Goal: Information Seeking & Learning: Find specific fact

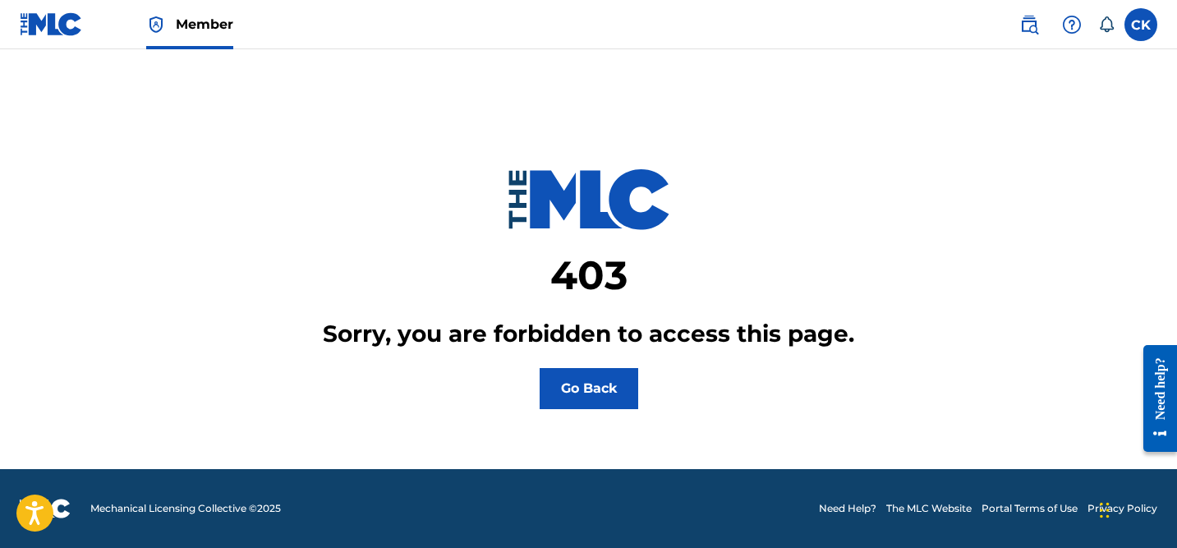
click at [37, 25] on img at bounding box center [51, 24] width 63 height 24
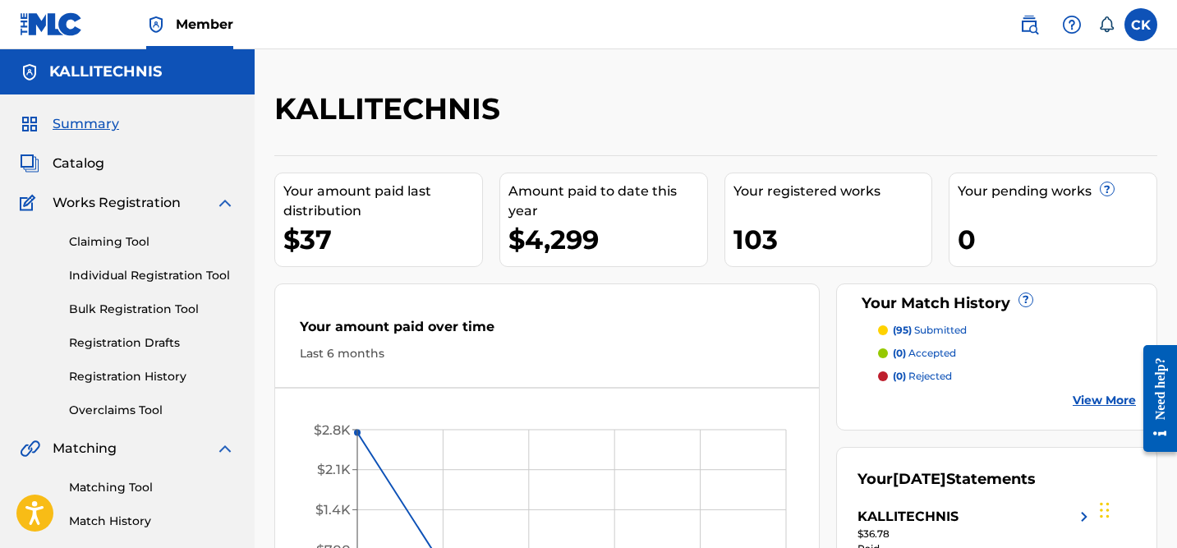
click at [1027, 18] on img at bounding box center [1029, 25] width 20 height 20
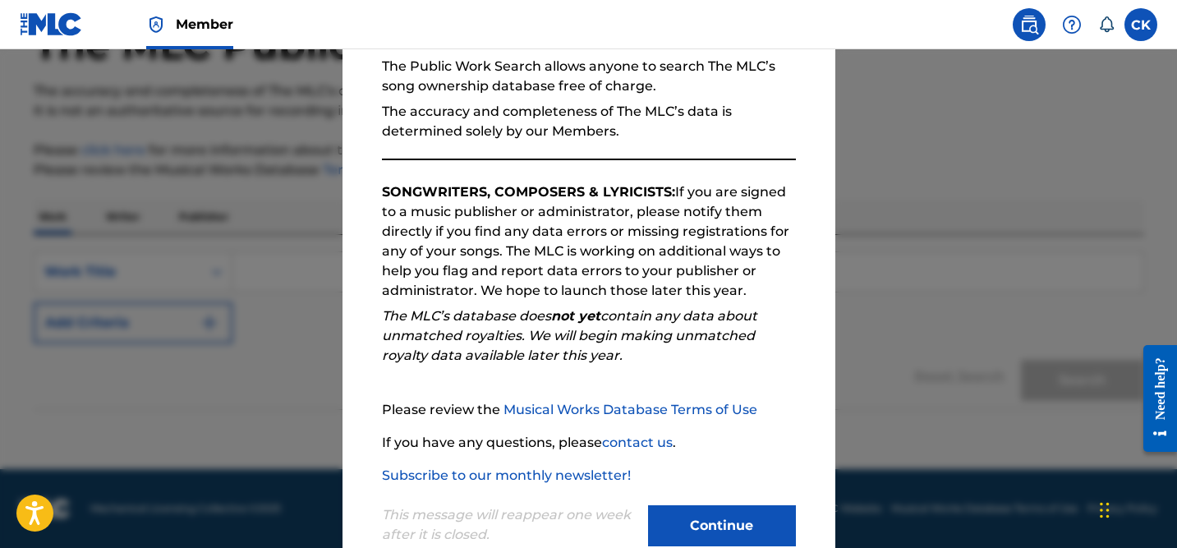
scroll to position [204, 0]
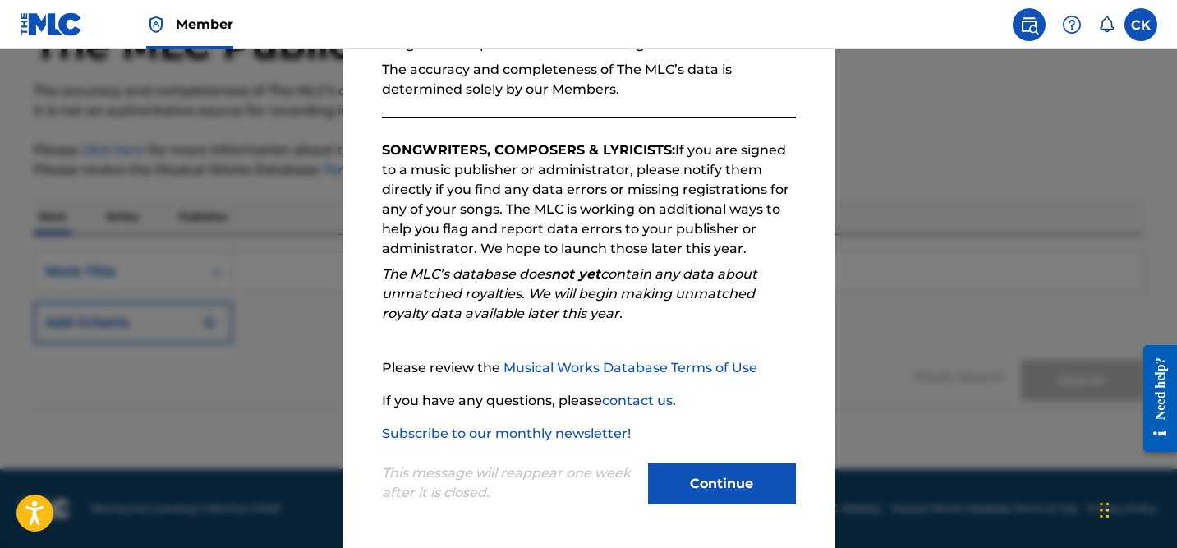
click at [726, 495] on button "Continue" at bounding box center [722, 483] width 148 height 41
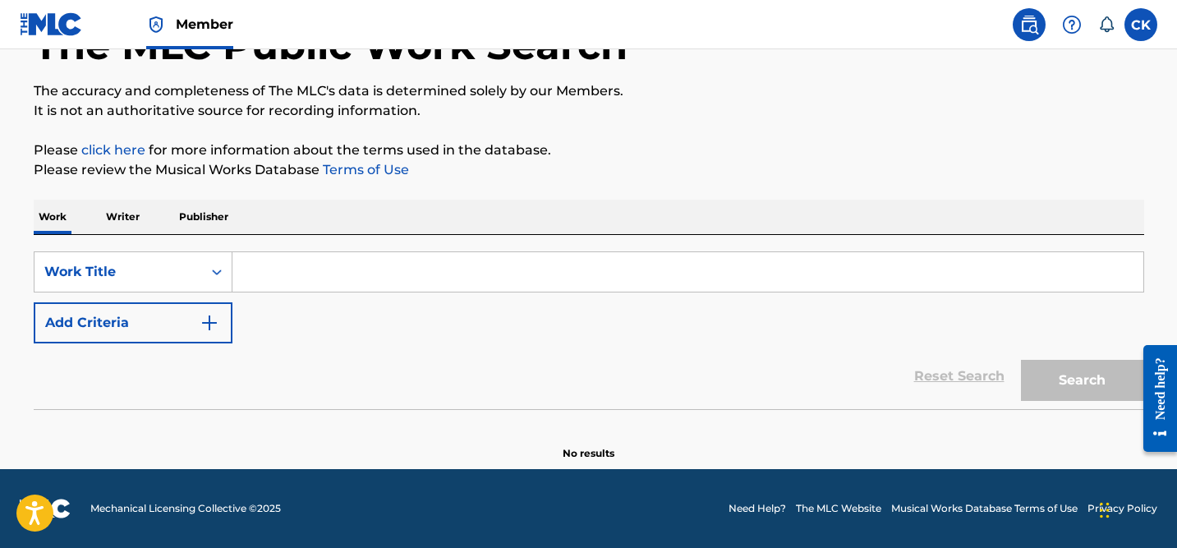
click at [465, 279] on input "Search Form" at bounding box center [687, 271] width 911 height 39
click at [296, 262] on input "Search Form" at bounding box center [687, 271] width 911 height 39
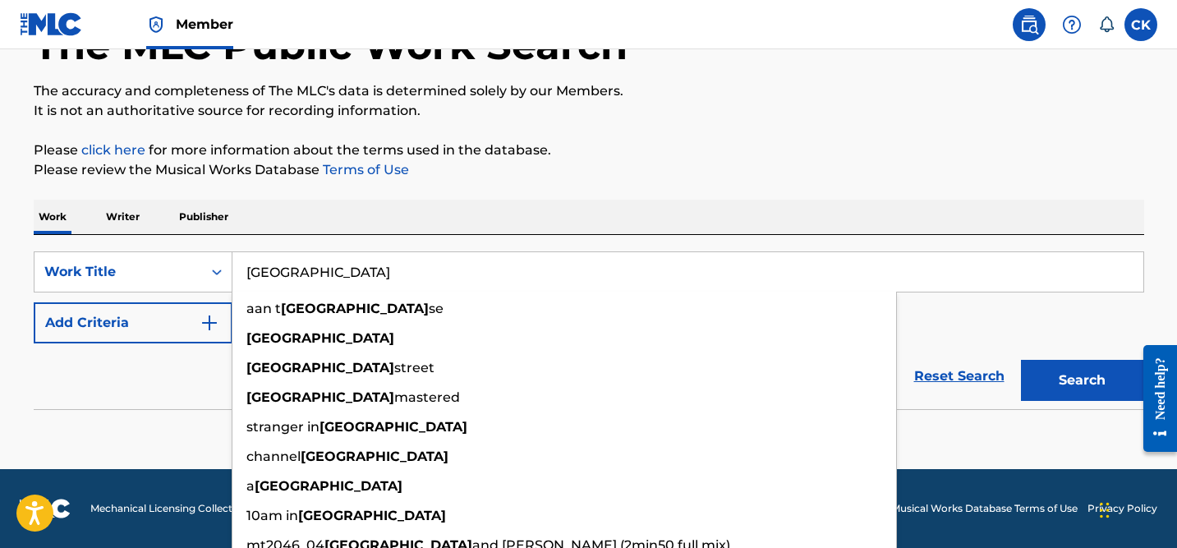
type input "[GEOGRAPHIC_DATA]"
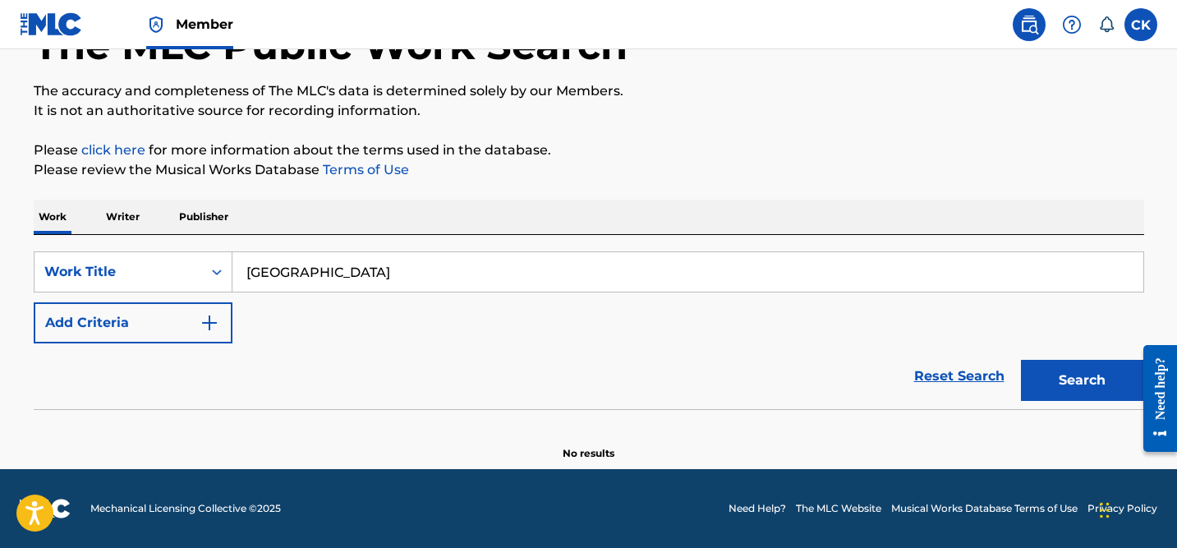
click at [310, 245] on div "SearchWithCriteria089eb5a3-d879-4483-80e7-6a82ae64f256 Work Title amsterdam Add…" at bounding box center [589, 322] width 1110 height 174
click at [209, 323] on img "Search Form" at bounding box center [210, 323] width 20 height 20
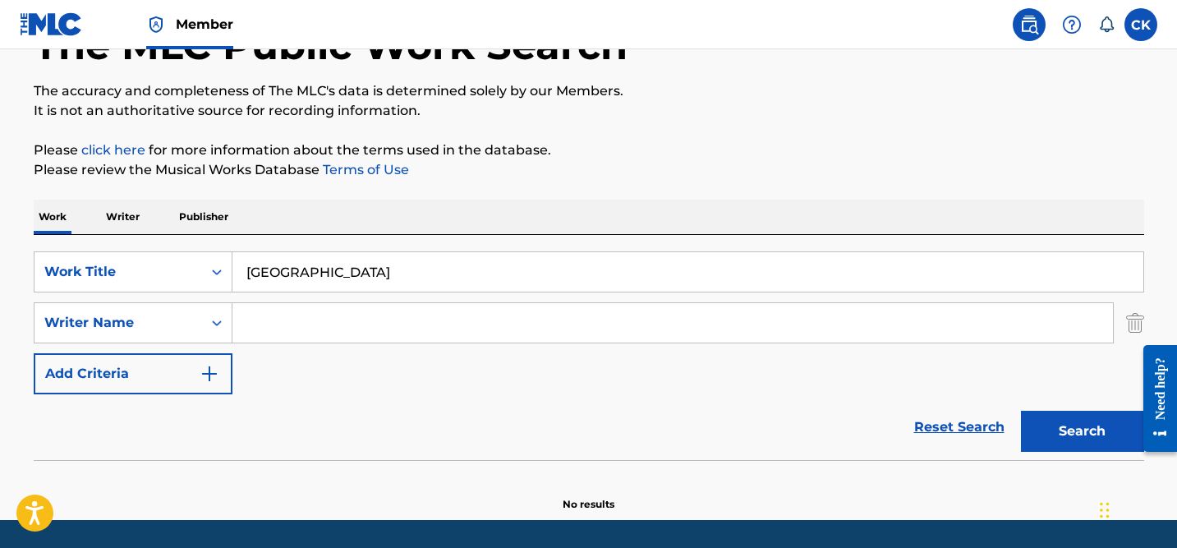
click at [337, 326] on input "Search Form" at bounding box center [672, 322] width 880 height 39
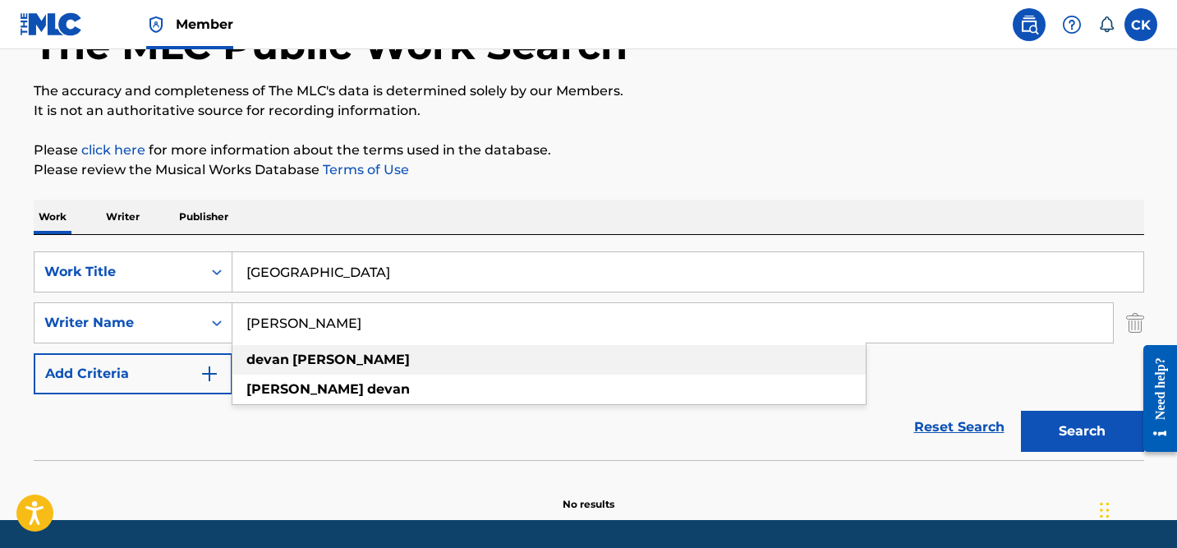
type input "[PERSON_NAME]"
click at [315, 350] on div "[PERSON_NAME]" at bounding box center [548, 360] width 633 height 30
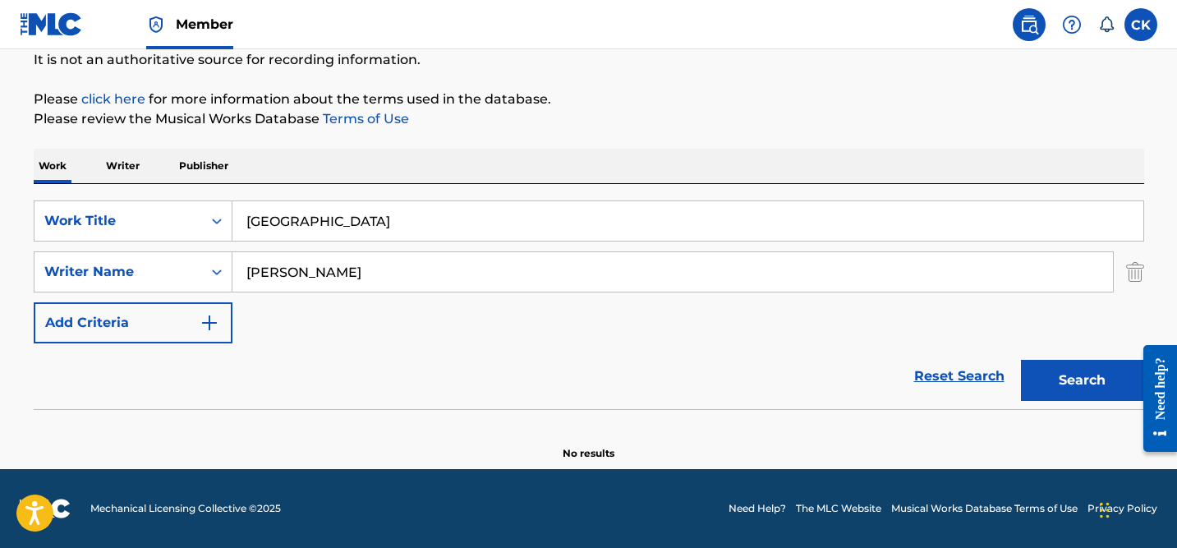
click at [1091, 380] on button "Search" at bounding box center [1082, 380] width 123 height 41
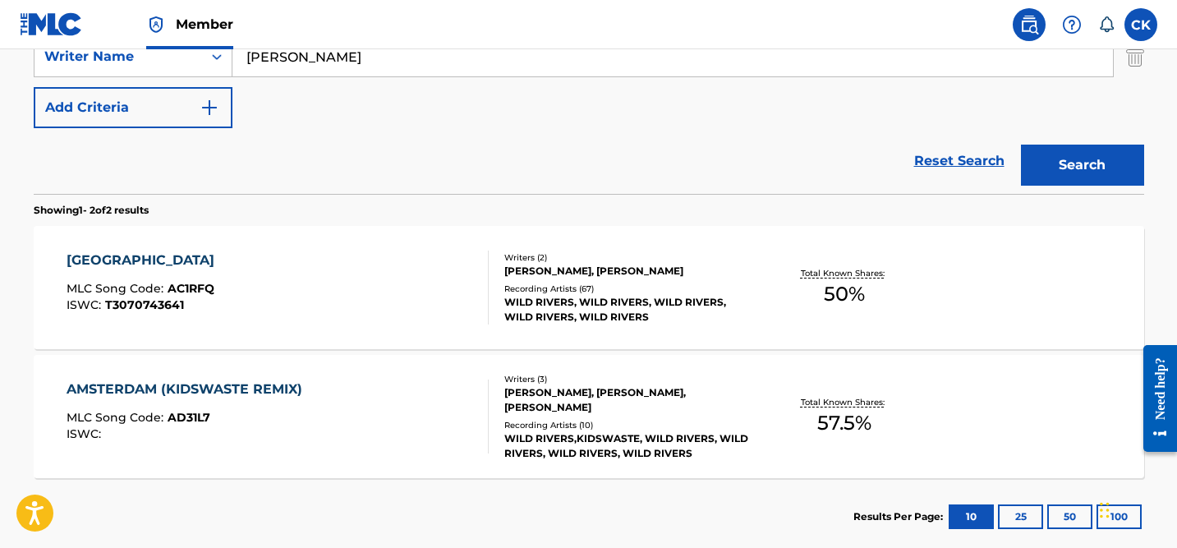
scroll to position [379, 0]
click at [547, 262] on div "Writers ( 2 )" at bounding box center [628, 258] width 248 height 12
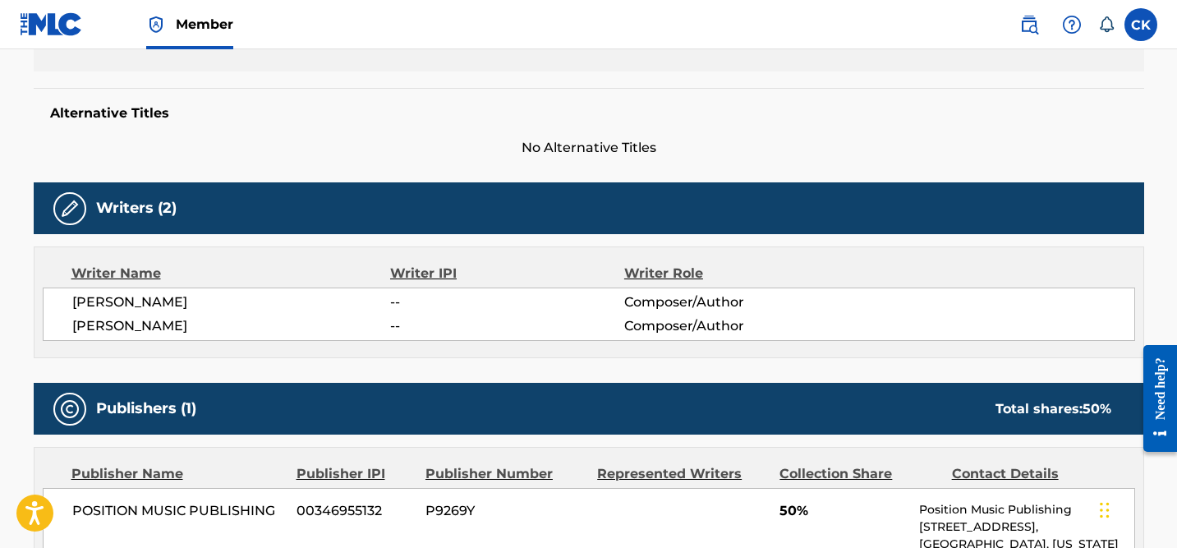
scroll to position [382, 0]
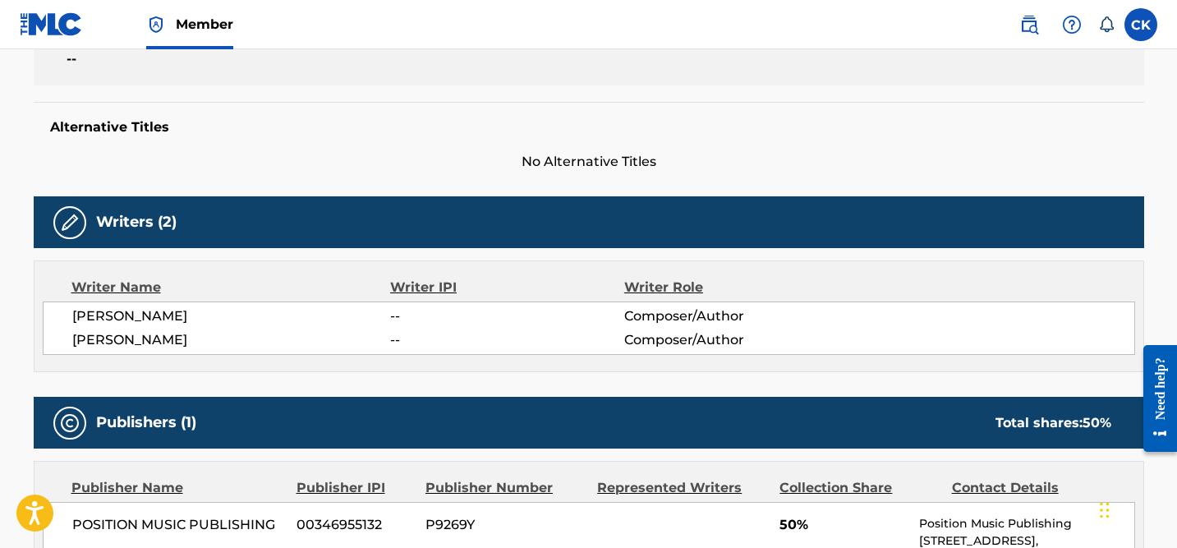
scroll to position [473, 0]
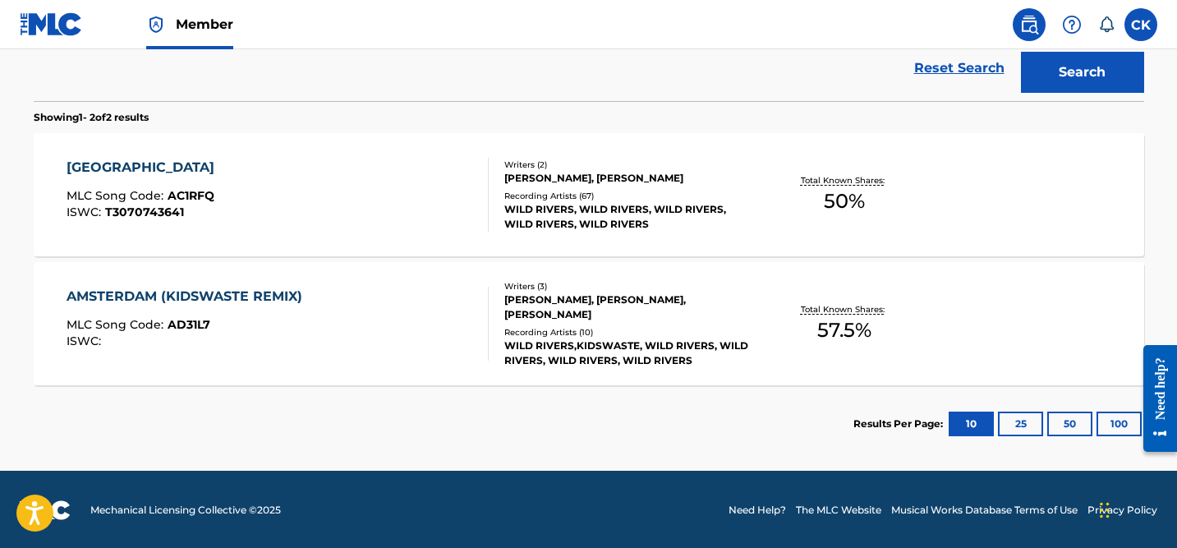
click at [527, 311] on div "[PERSON_NAME], [PERSON_NAME], [PERSON_NAME]" at bounding box center [628, 307] width 248 height 30
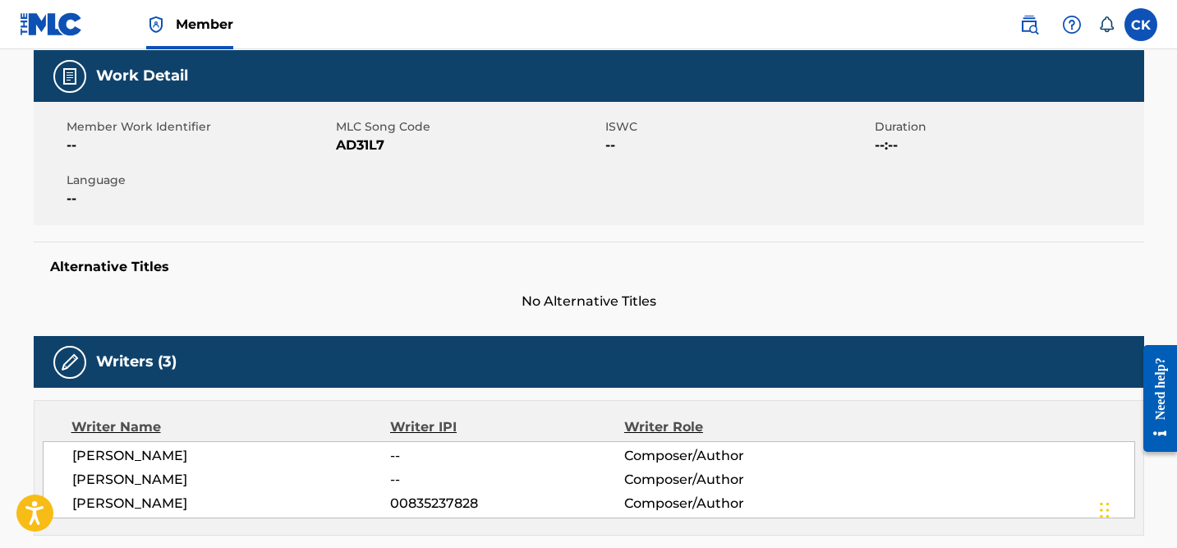
scroll to position [232, 0]
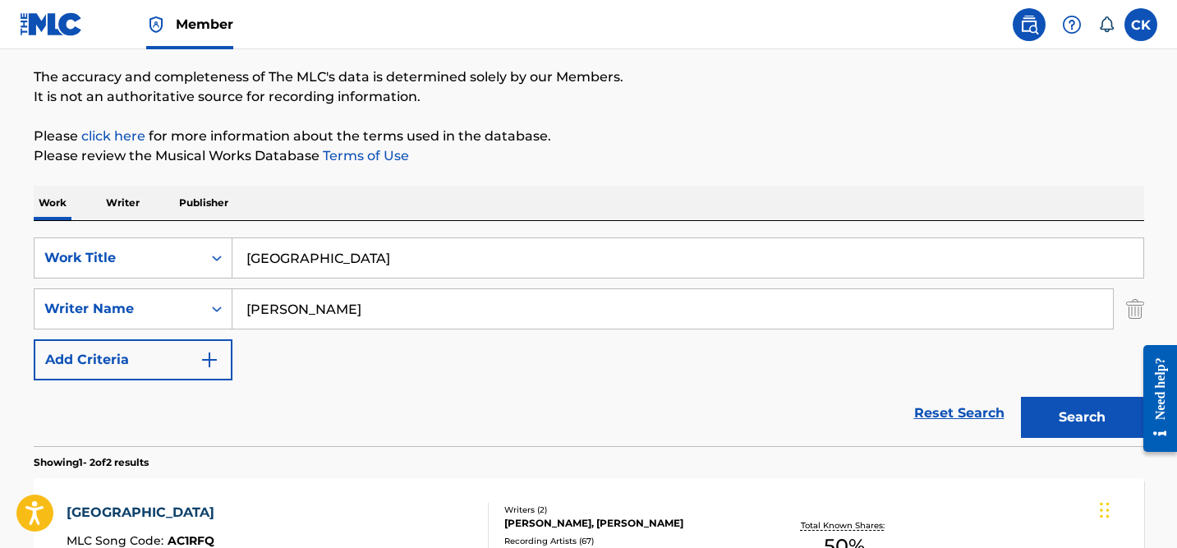
scroll to position [74, 0]
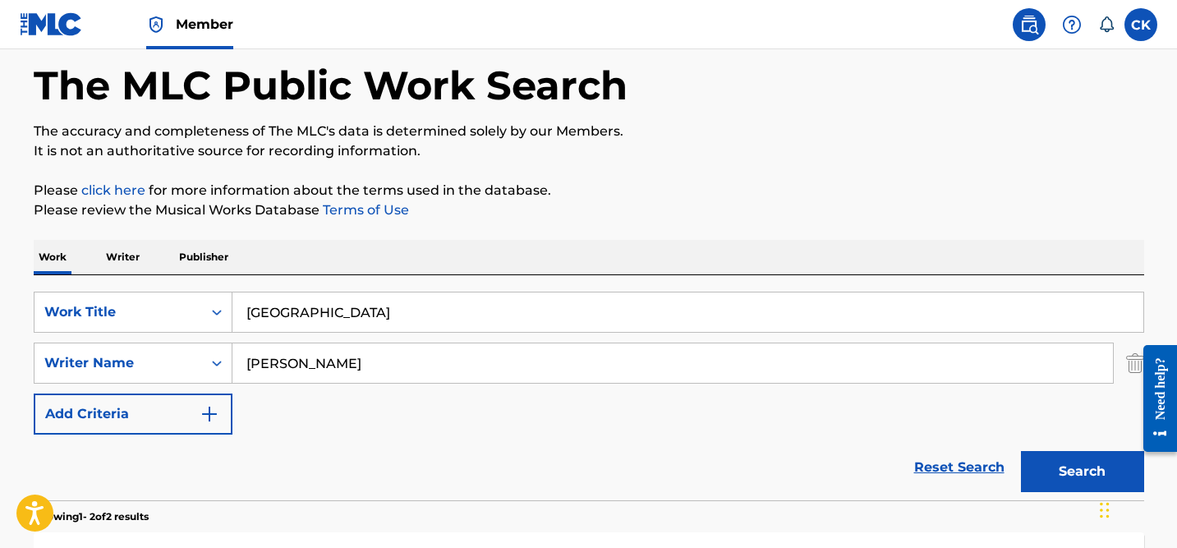
click at [294, 315] on input "[GEOGRAPHIC_DATA]" at bounding box center [687, 311] width 911 height 39
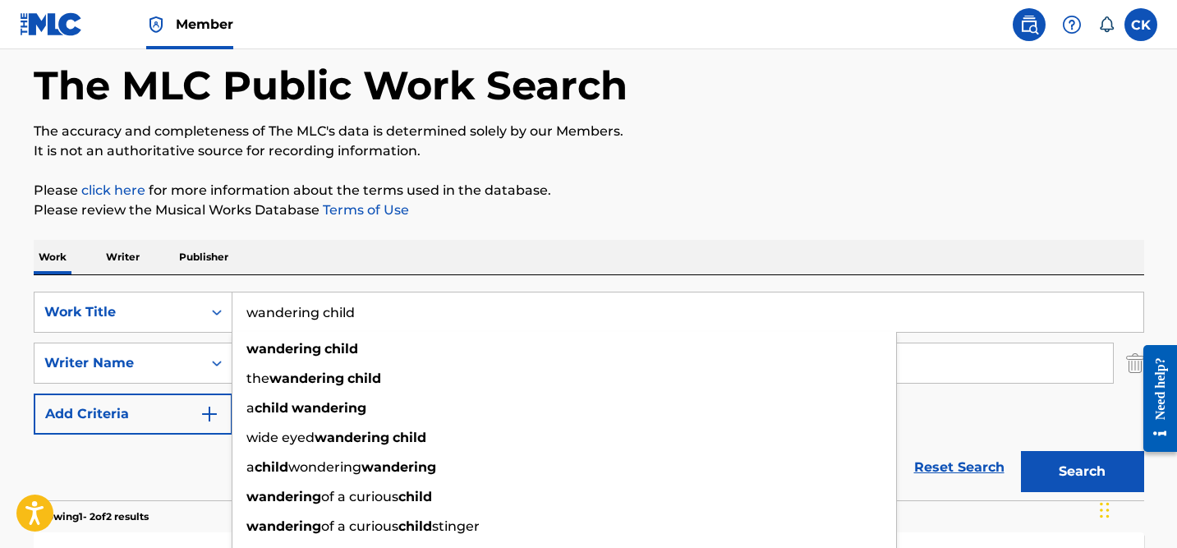
type input "wandering child"
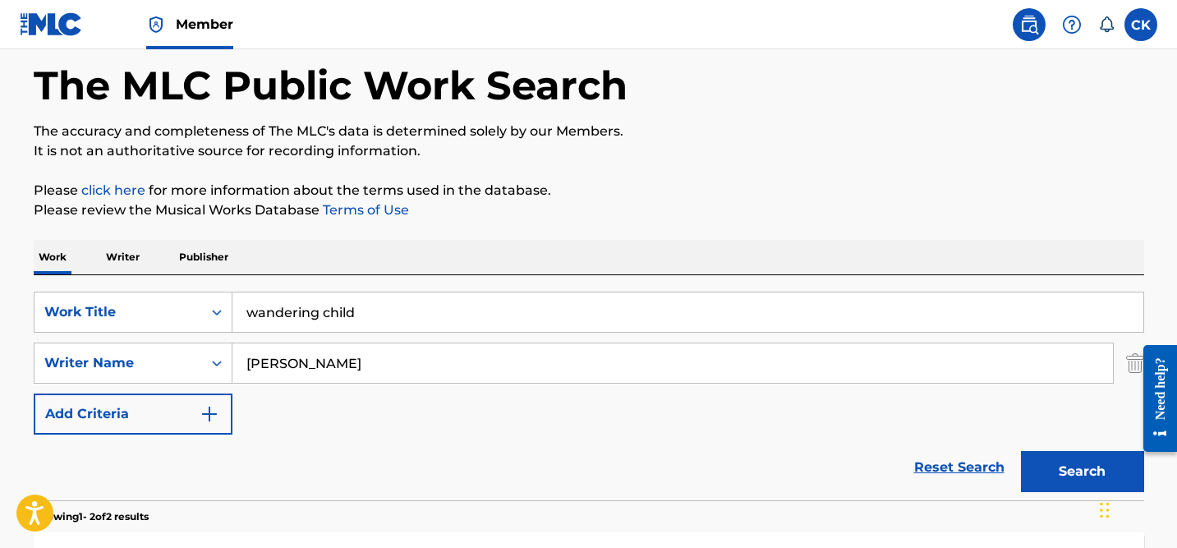
click at [1073, 469] on button "Search" at bounding box center [1082, 471] width 123 height 41
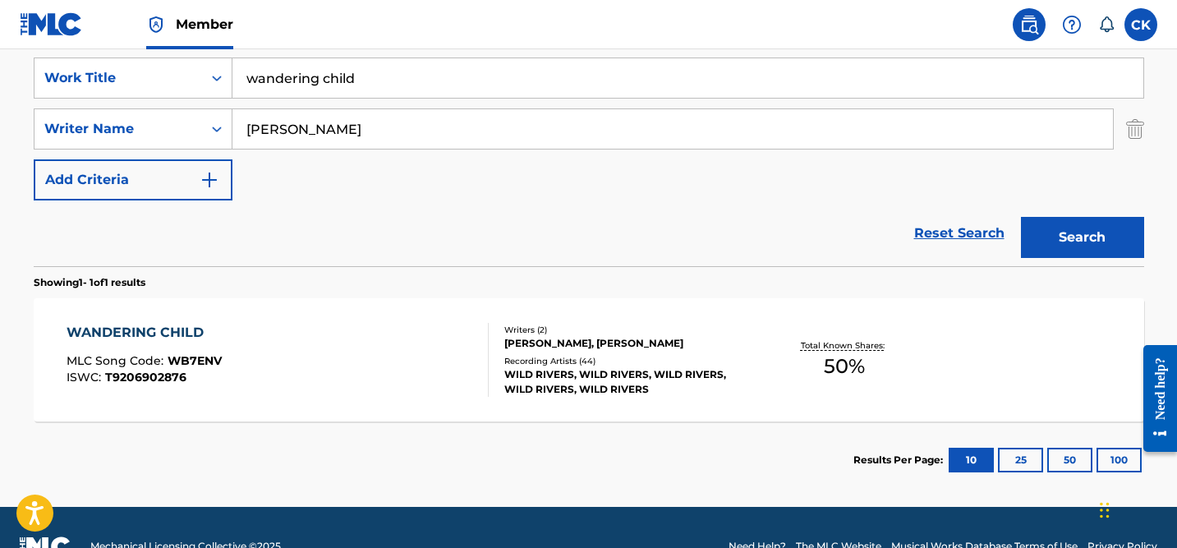
scroll to position [324, 0]
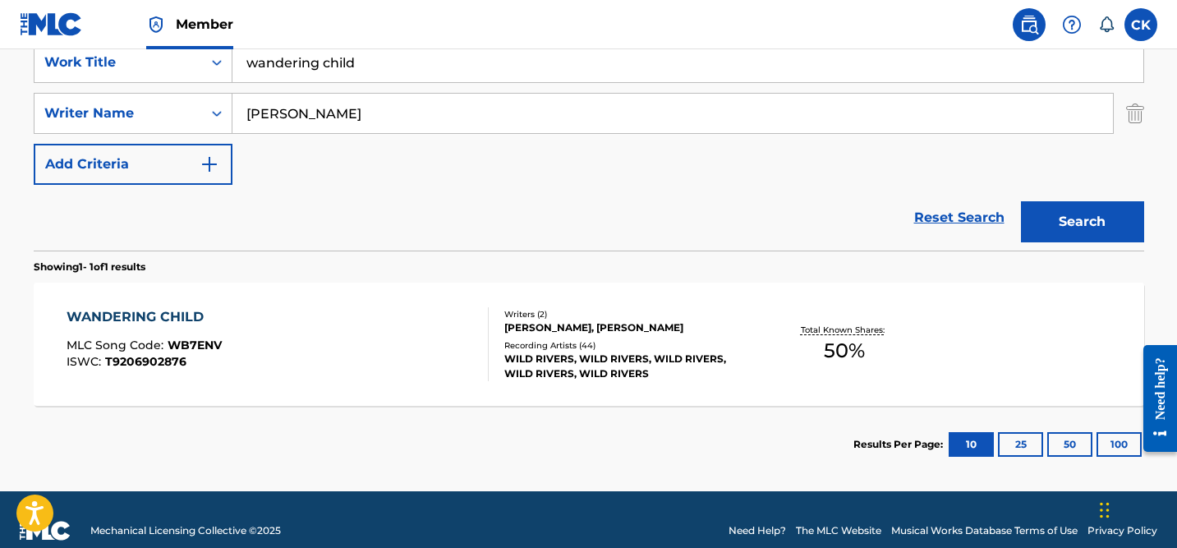
click at [580, 325] on div "[PERSON_NAME], [PERSON_NAME]" at bounding box center [628, 327] width 248 height 15
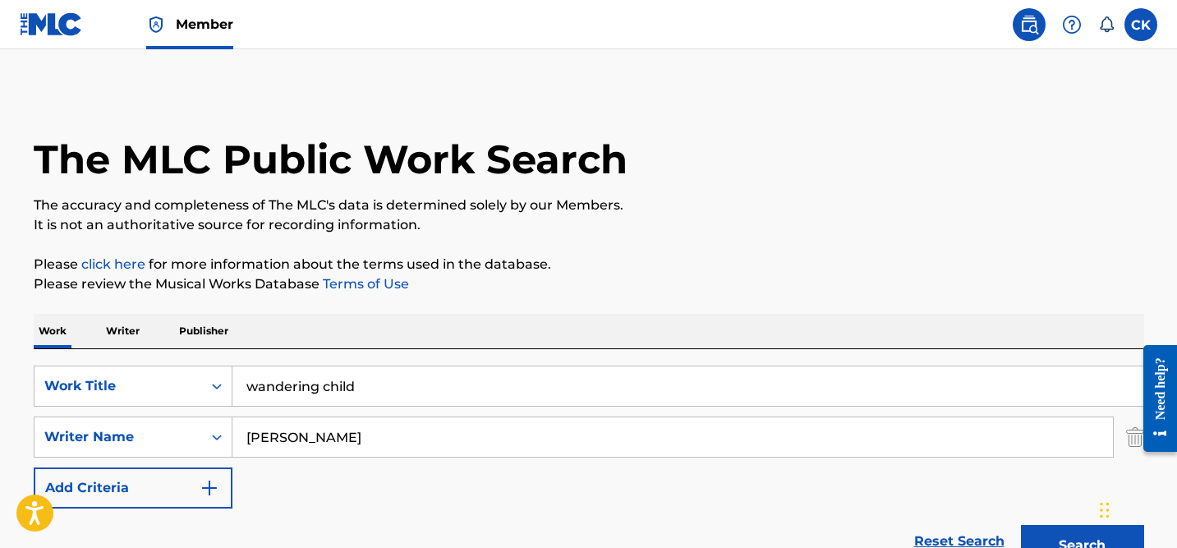
scroll to position [252, 0]
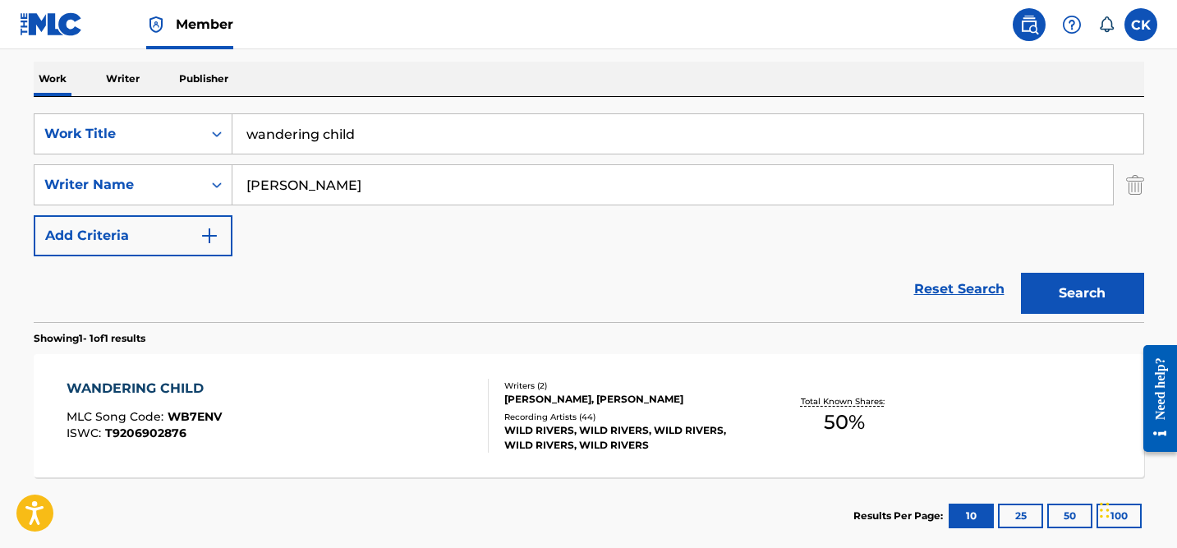
click at [327, 132] on input "wandering child" at bounding box center [687, 133] width 911 height 39
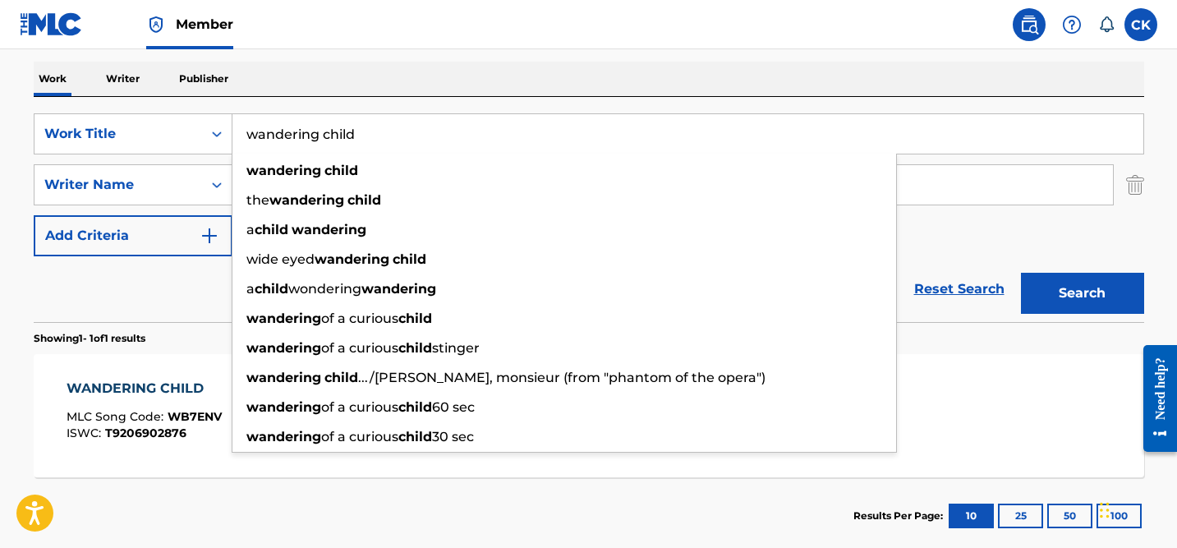
click at [327, 132] on input "wandering child" at bounding box center [687, 133] width 911 height 39
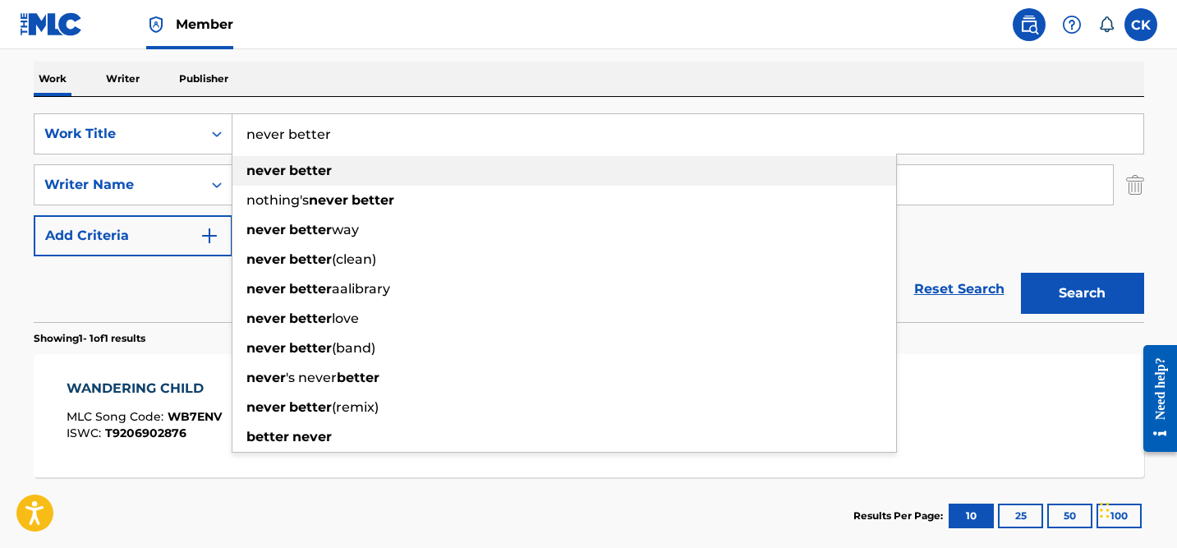
type input "never better"
click at [333, 177] on div "never better" at bounding box center [564, 171] width 664 height 30
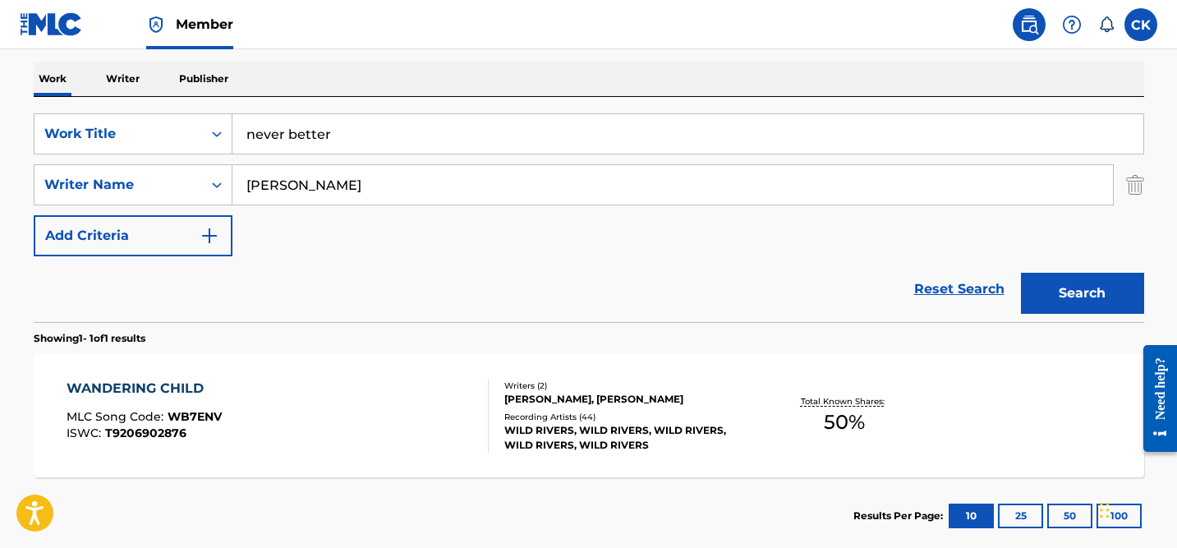
click at [1046, 287] on button "Search" at bounding box center [1082, 293] width 123 height 41
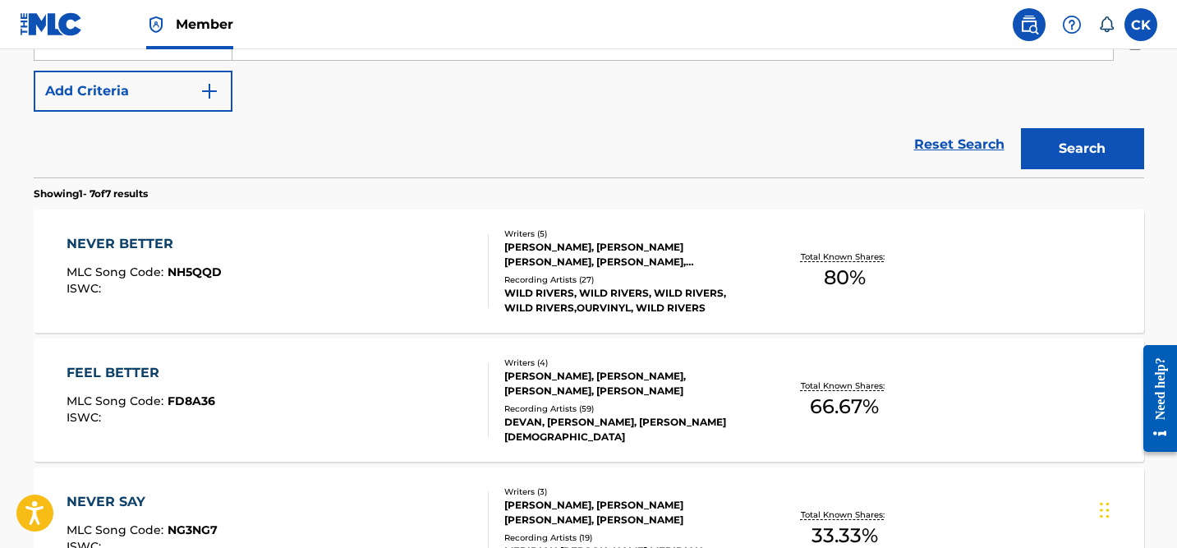
scroll to position [402, 0]
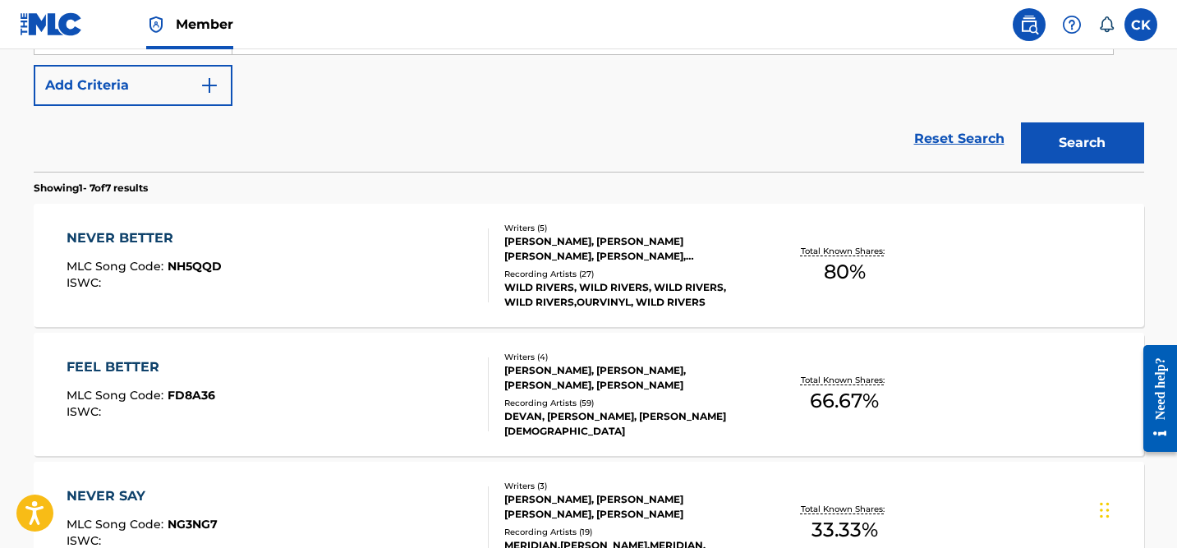
click at [618, 253] on div "[PERSON_NAME], [PERSON_NAME] [PERSON_NAME], [PERSON_NAME], [PERSON_NAME], [PERS…" at bounding box center [628, 249] width 248 height 30
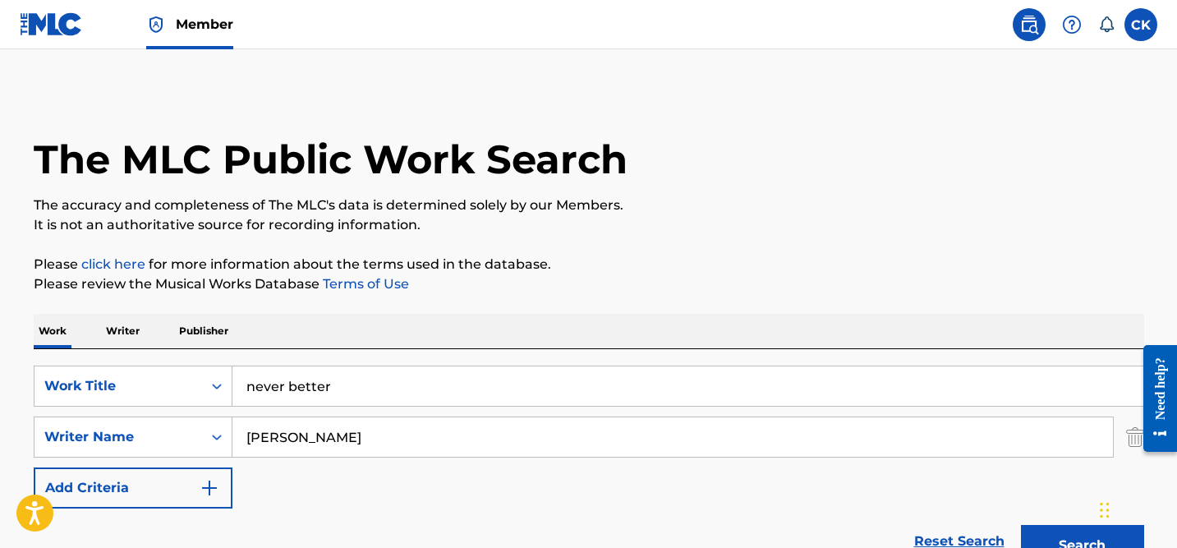
scroll to position [85, 0]
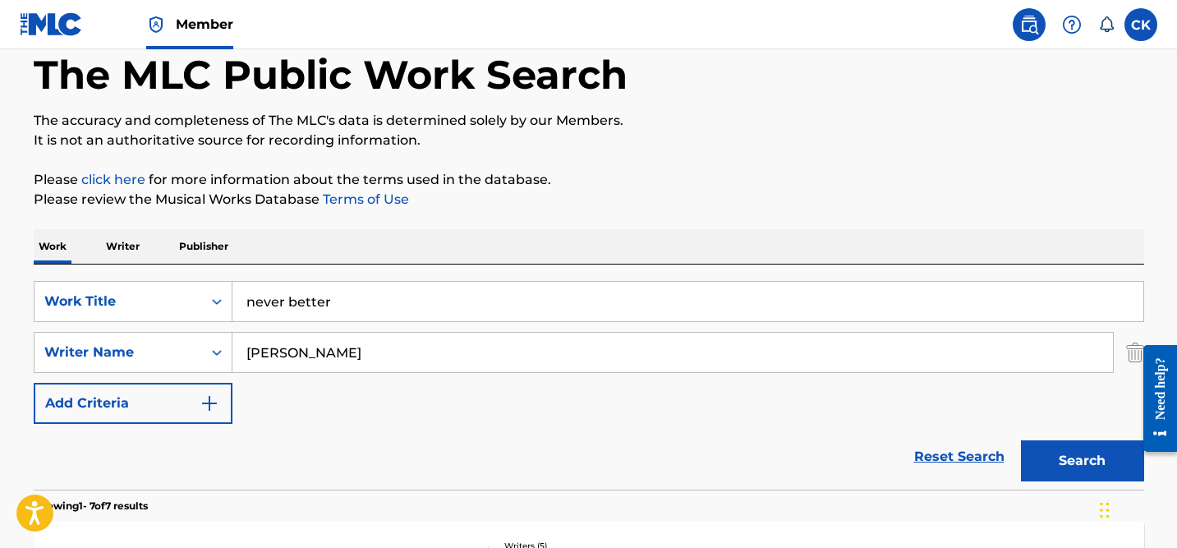
click at [316, 301] on input "never better" at bounding box center [687, 301] width 911 height 39
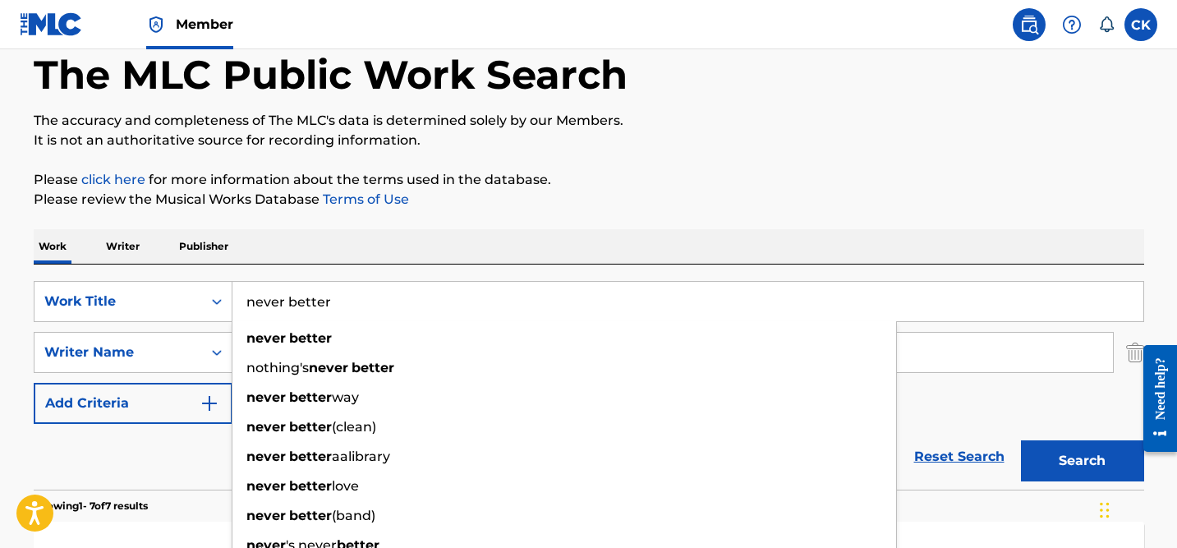
click at [316, 301] on input "never better" at bounding box center [687, 301] width 911 height 39
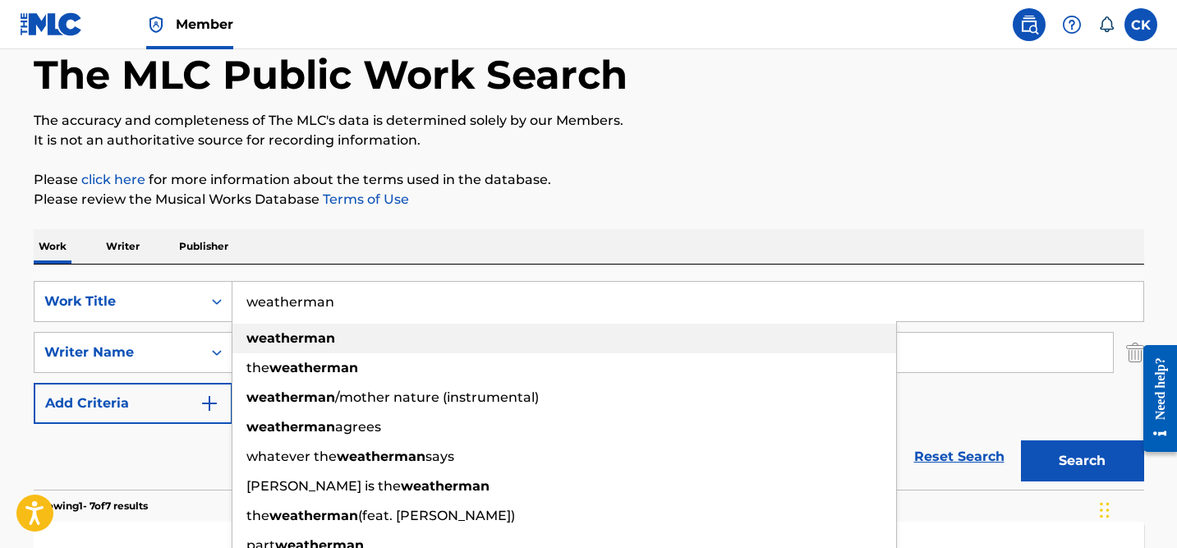
type input "weatherman"
click at [269, 342] on strong "weatherman" at bounding box center [290, 338] width 89 height 16
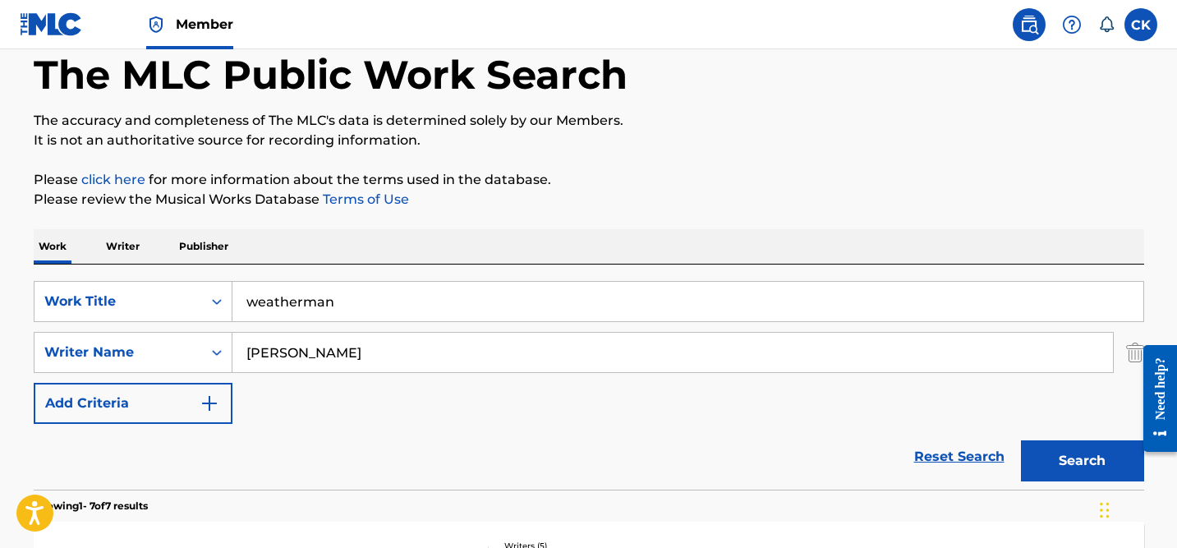
click at [1061, 461] on button "Search" at bounding box center [1082, 460] width 123 height 41
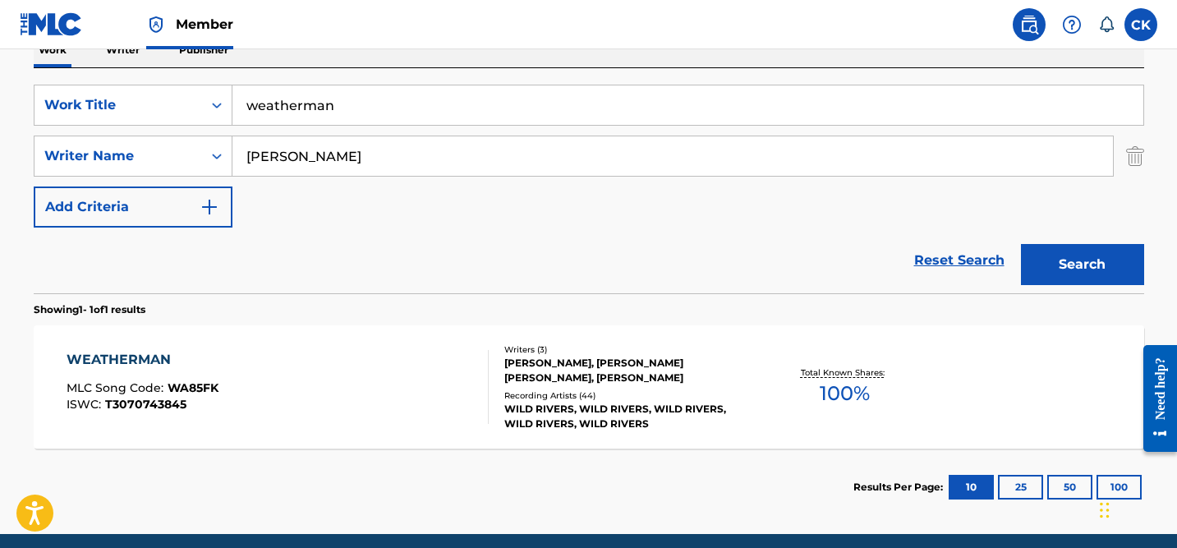
scroll to position [282, 0]
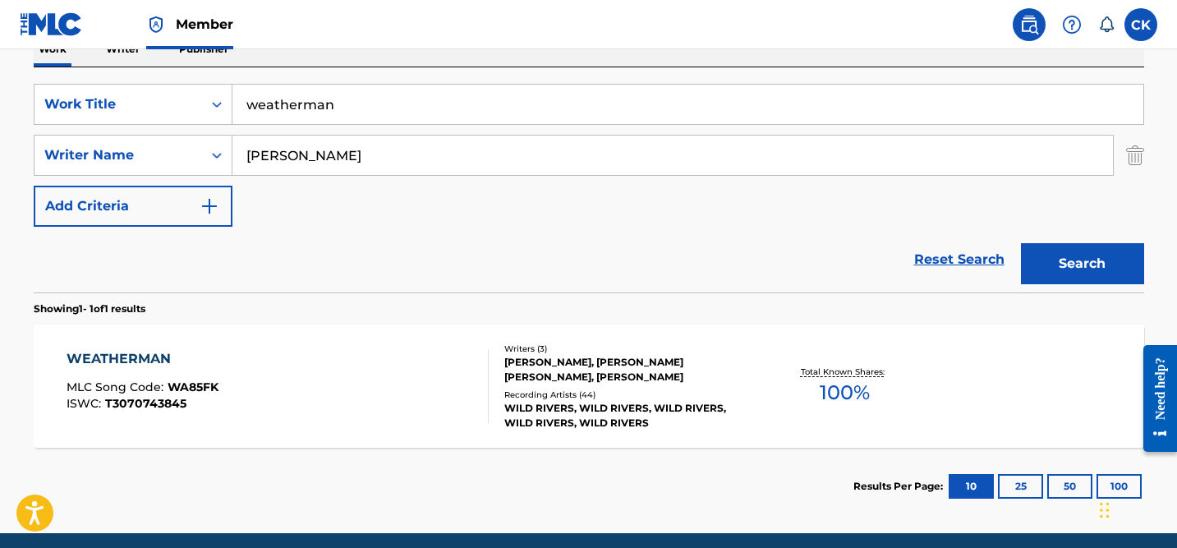
click at [544, 367] on div "[PERSON_NAME], [PERSON_NAME] [PERSON_NAME], [PERSON_NAME]" at bounding box center [628, 370] width 248 height 30
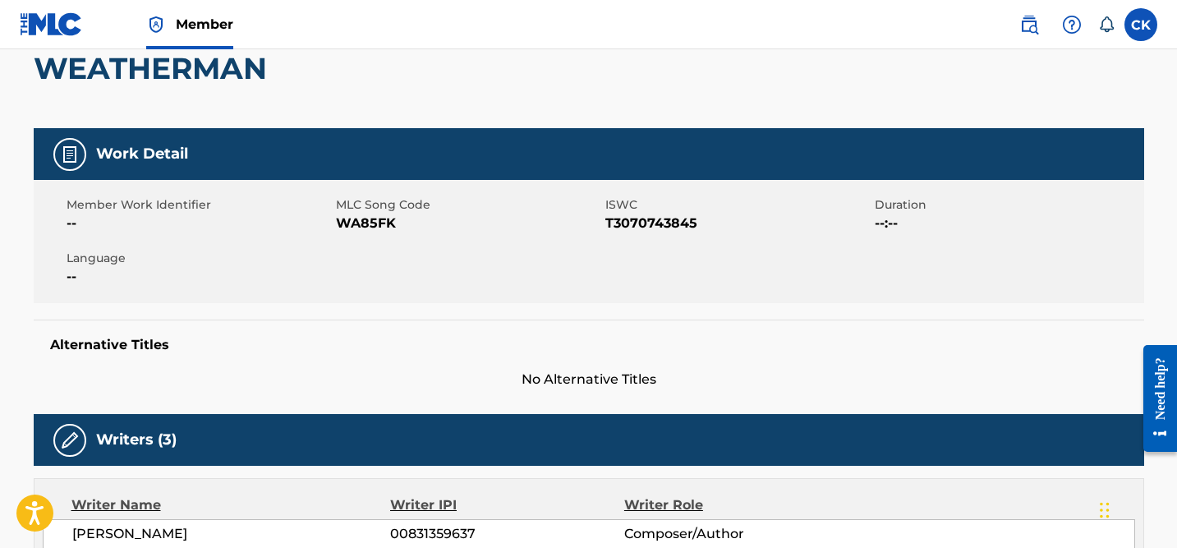
scroll to position [158, 0]
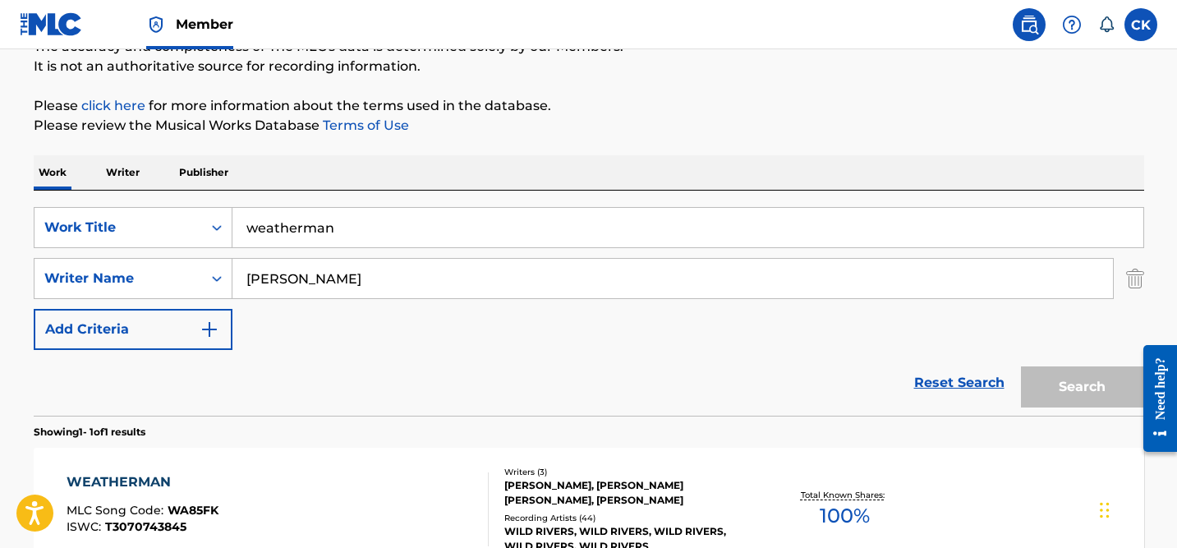
scroll to position [252, 0]
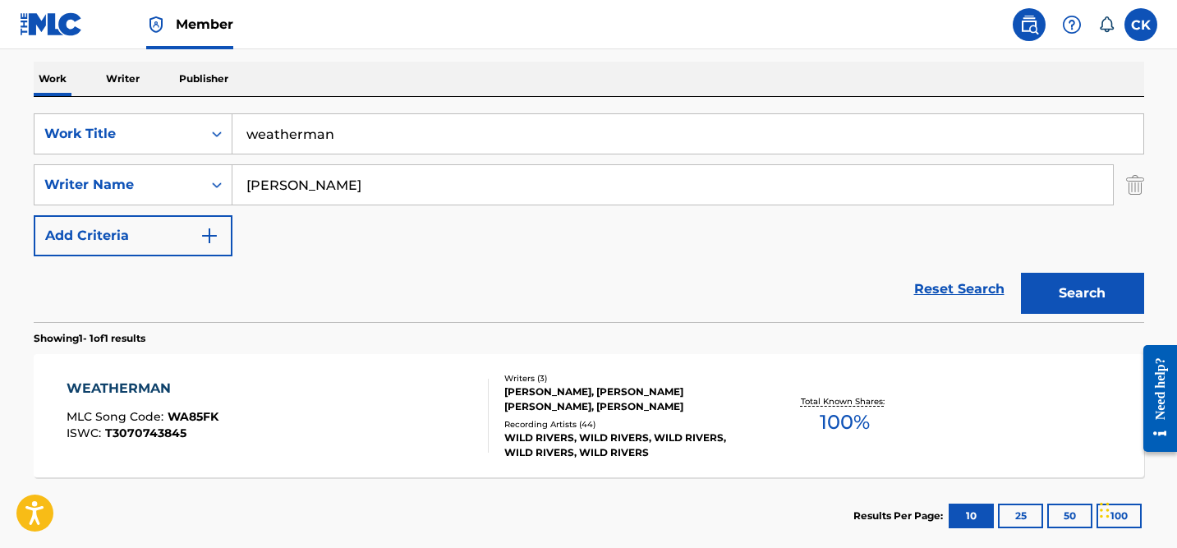
click at [317, 138] on input "weatherman" at bounding box center [687, 133] width 911 height 39
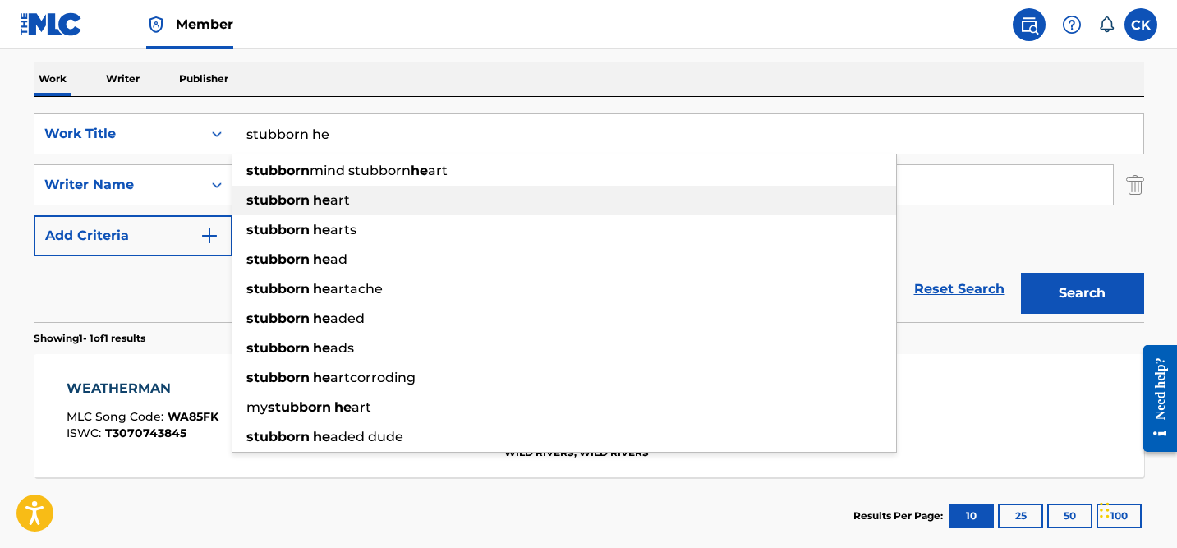
click at [310, 209] on div "stubborn he art" at bounding box center [564, 201] width 664 height 30
type input "stubborn heart"
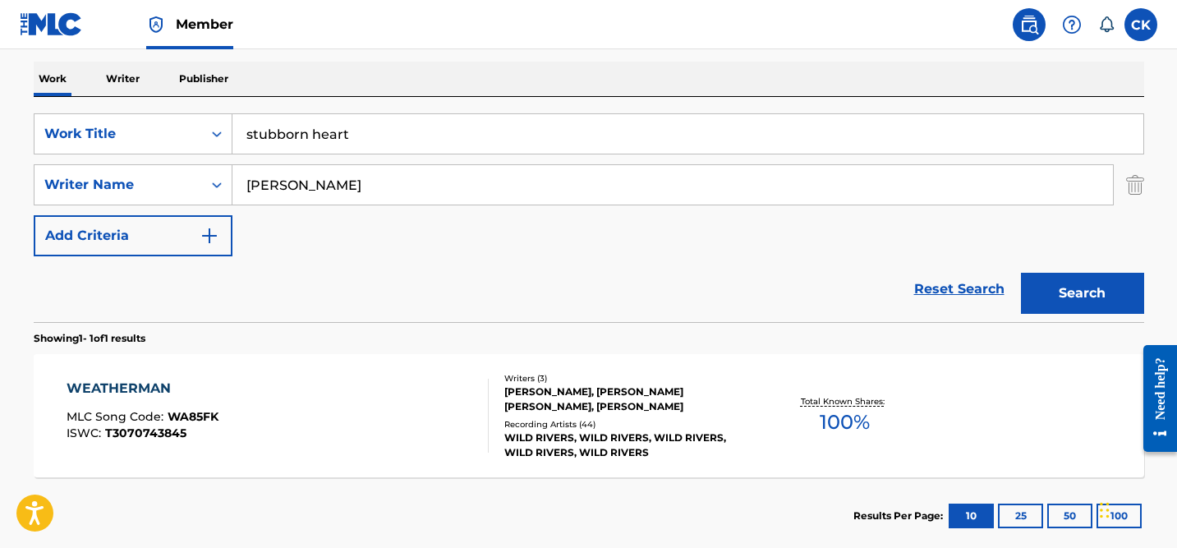
click at [1096, 279] on button "Search" at bounding box center [1082, 293] width 123 height 41
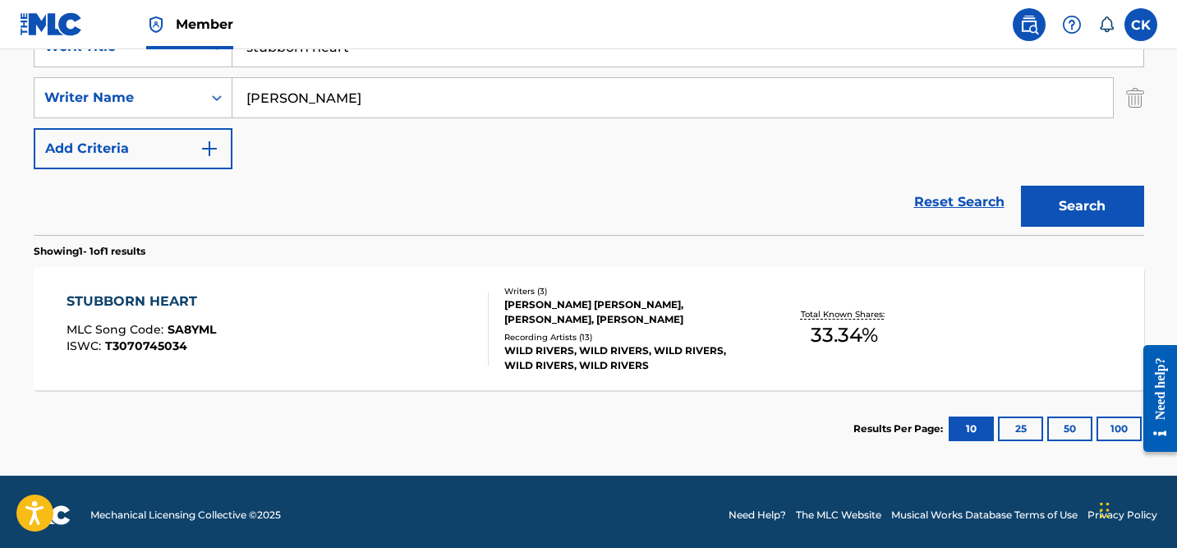
scroll to position [346, 0]
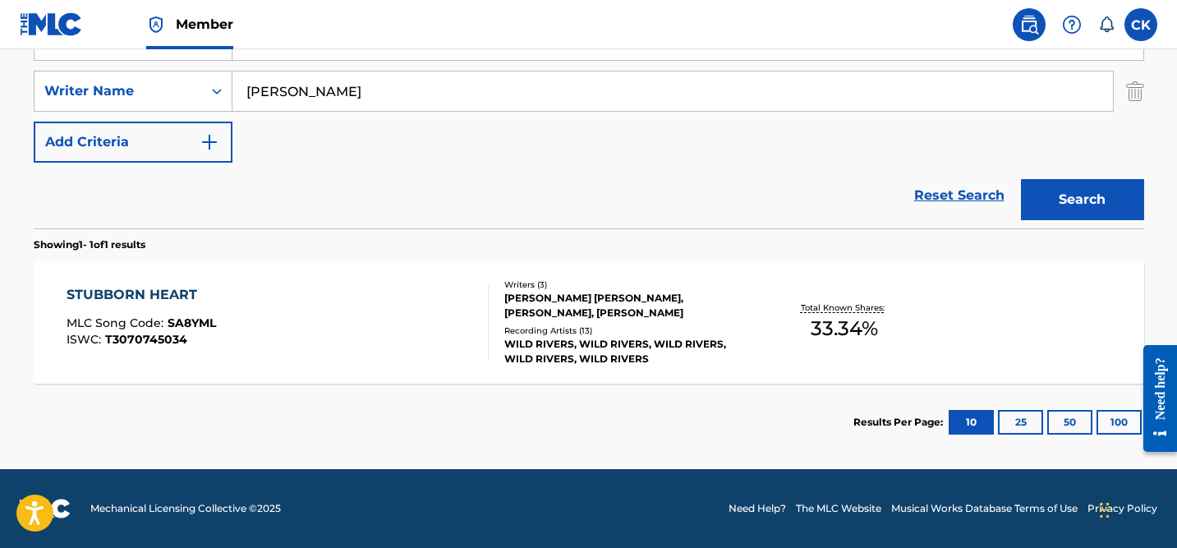
click at [642, 295] on div "[PERSON_NAME] [PERSON_NAME], [PERSON_NAME], [PERSON_NAME]" at bounding box center [628, 306] width 248 height 30
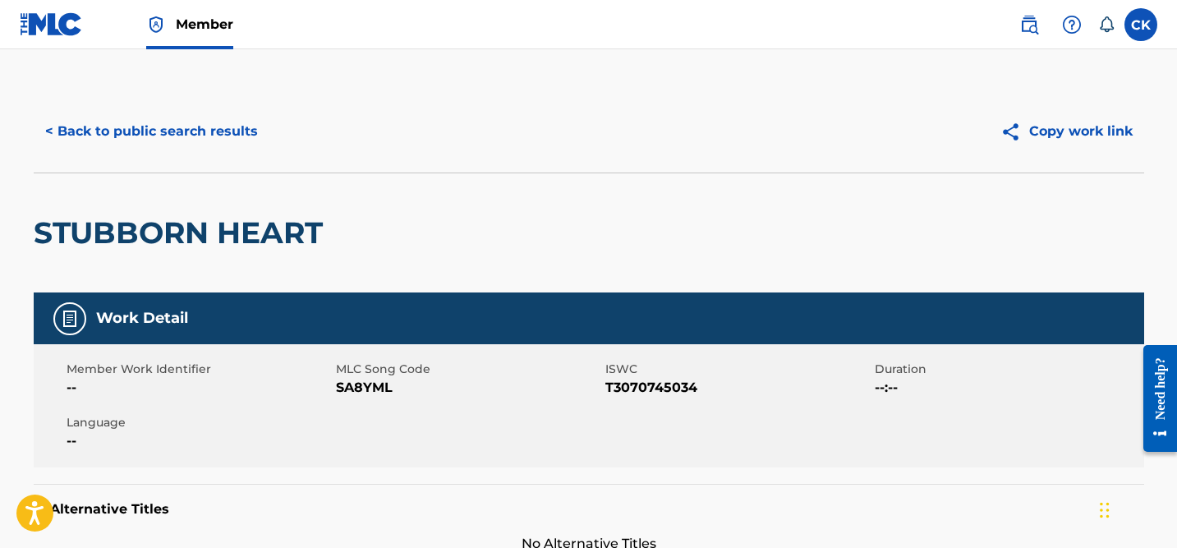
click at [292, 233] on h2 "STUBBORN HEART" at bounding box center [182, 232] width 297 height 37
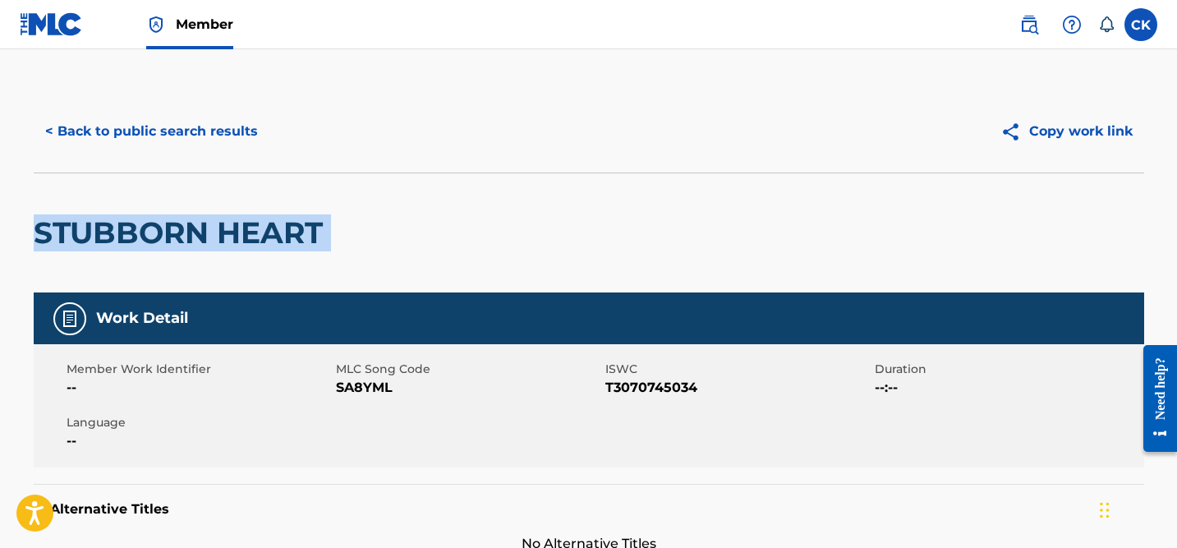
click at [292, 233] on h2 "STUBBORN HEART" at bounding box center [182, 232] width 297 height 37
copy div "STUBBORN HEART"
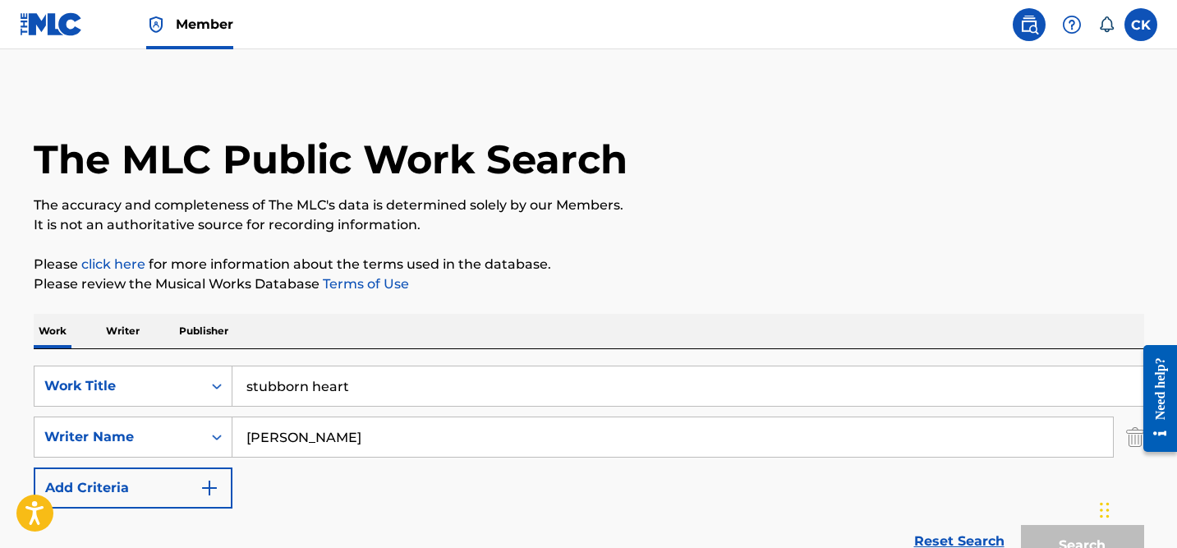
scroll to position [252, 0]
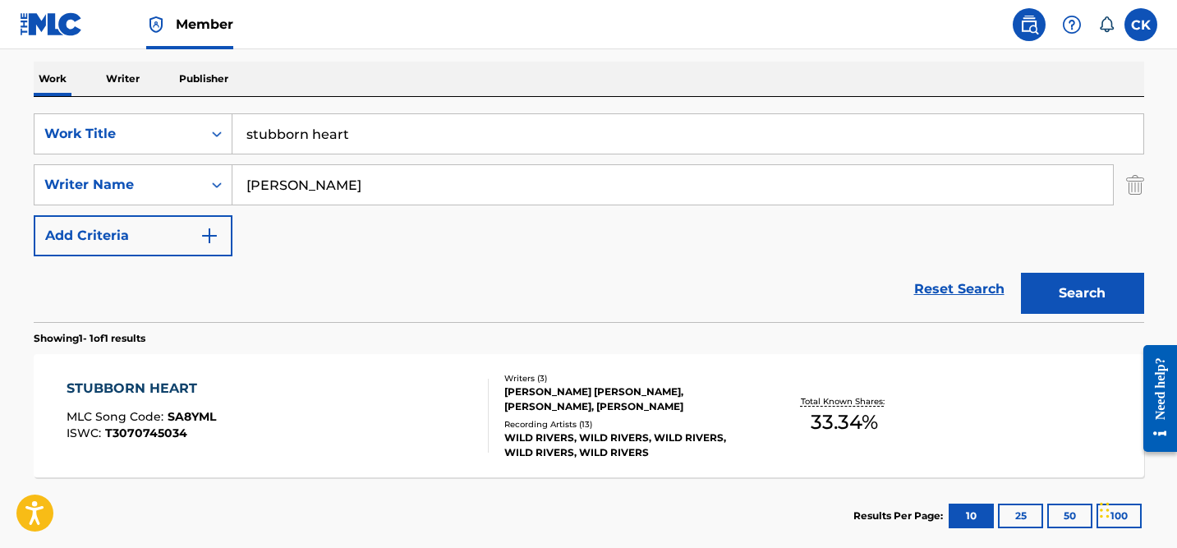
click at [310, 134] on input "stubborn heart" at bounding box center [687, 133] width 911 height 39
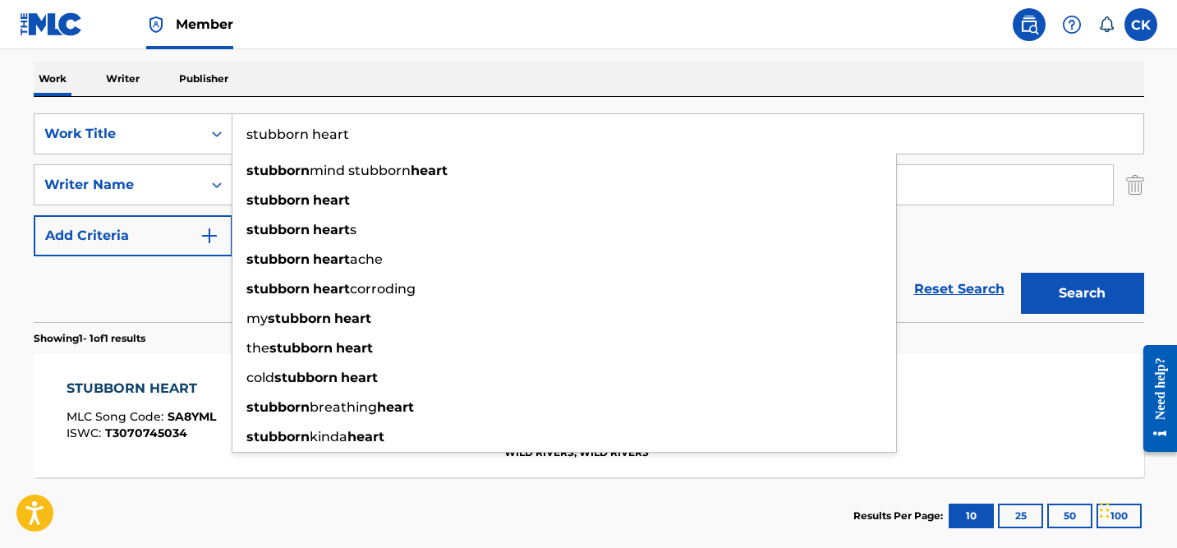
click at [310, 134] on input "stubborn heart" at bounding box center [687, 133] width 911 height 39
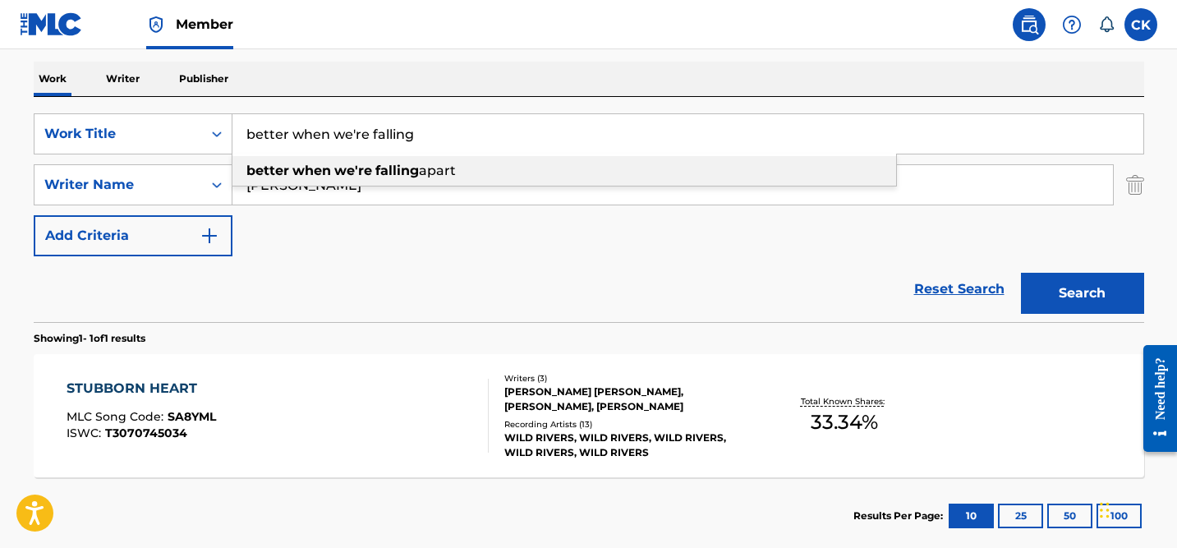
click at [351, 165] on strong "we're" at bounding box center [353, 171] width 38 height 16
type input "better when we're falling apart"
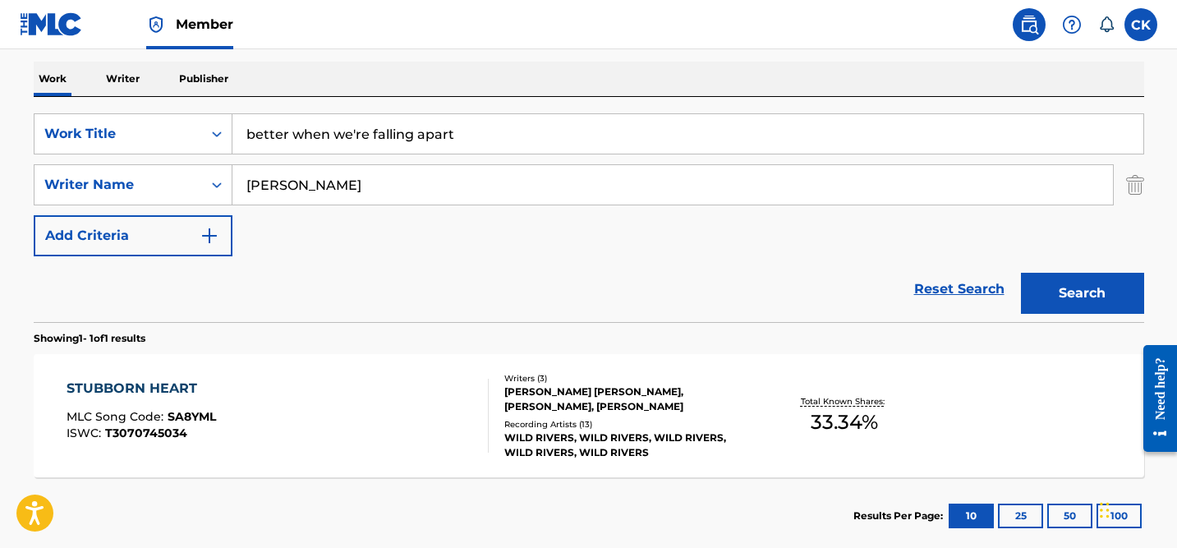
click at [1052, 287] on button "Search" at bounding box center [1082, 293] width 123 height 41
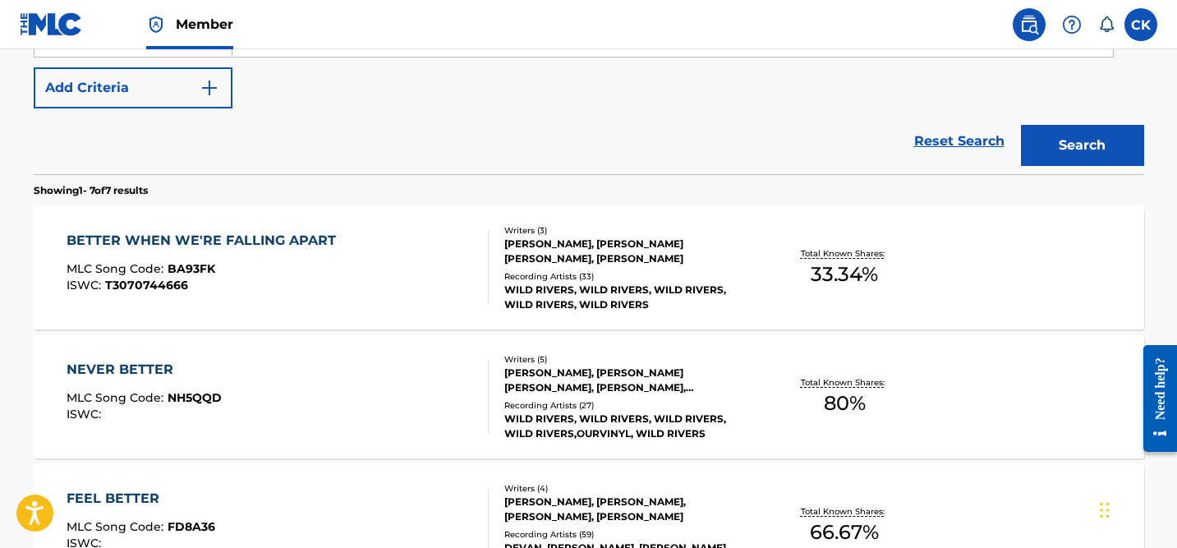
scroll to position [402, 0]
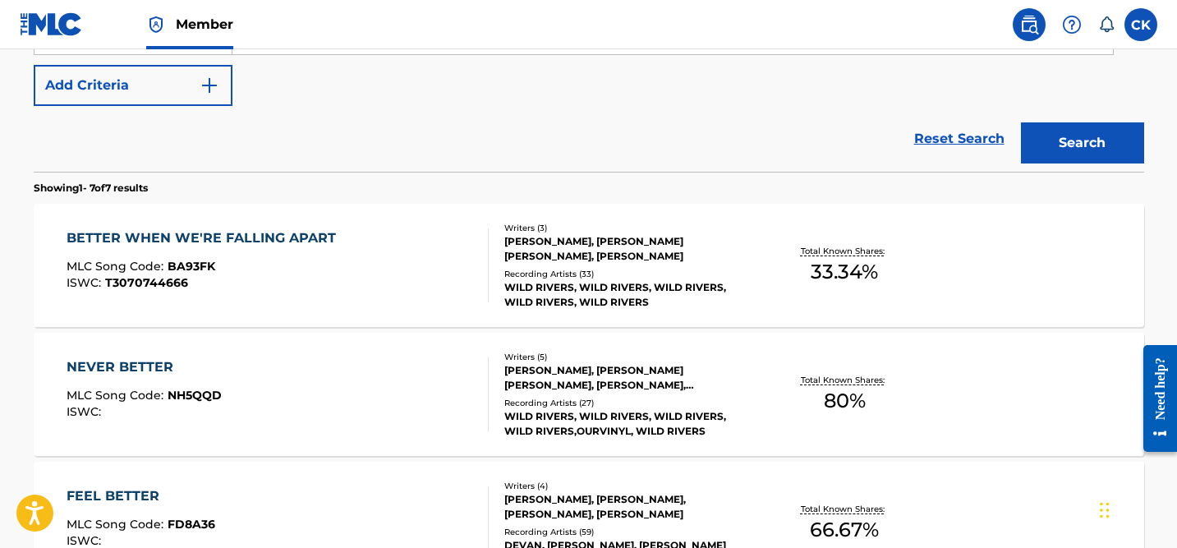
click at [247, 235] on div "BETTER WHEN WE'RE FALLING APART" at bounding box center [206, 238] width 278 height 20
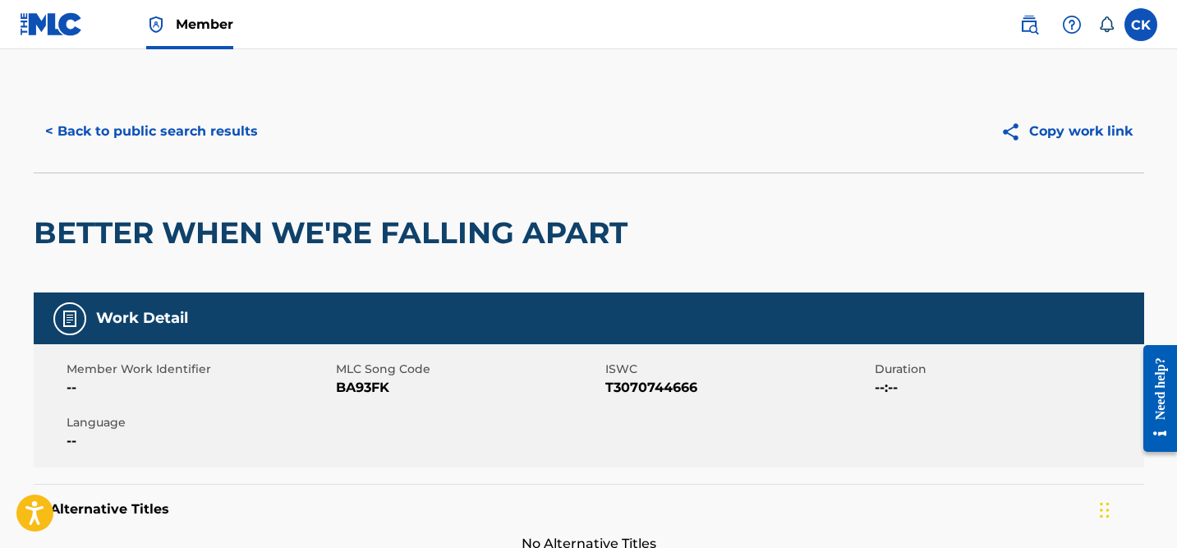
click at [332, 231] on h2 "BETTER WHEN WE'RE FALLING APART" at bounding box center [335, 232] width 602 height 37
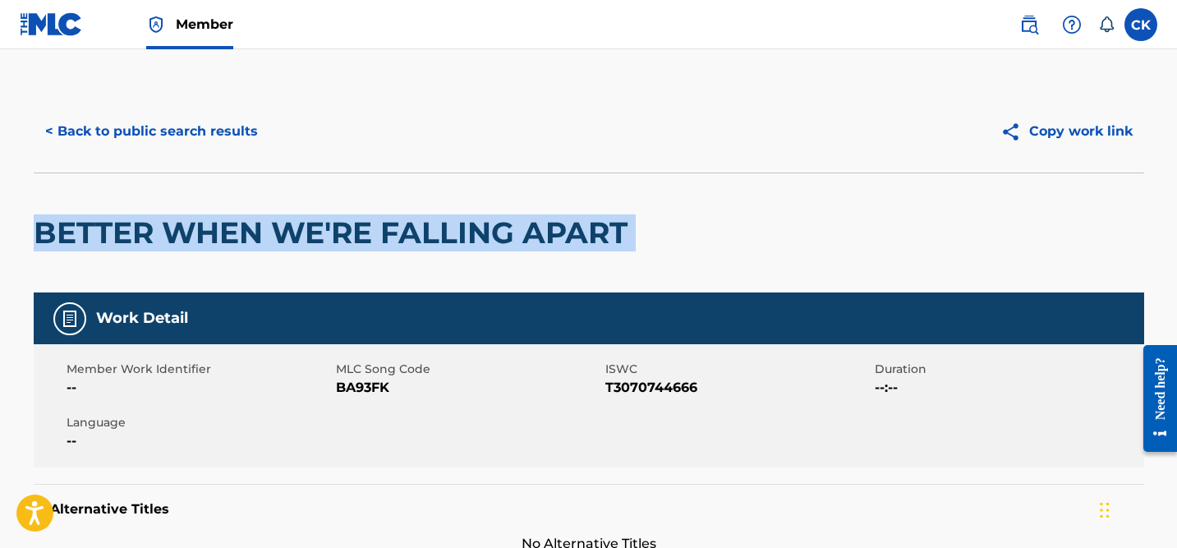
click at [332, 231] on h2 "BETTER WHEN WE'RE FALLING APART" at bounding box center [335, 232] width 602 height 37
copy div "BETTER WHEN WE'RE FALLING APART"
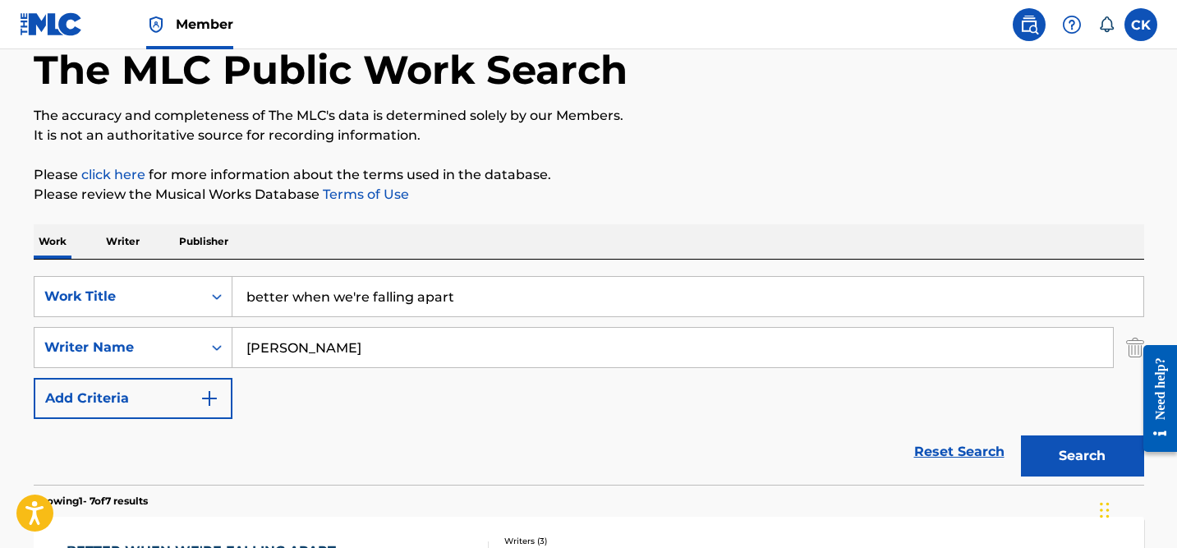
scroll to position [90, 0]
click at [328, 307] on input "better when we're falling apart" at bounding box center [687, 295] width 911 height 39
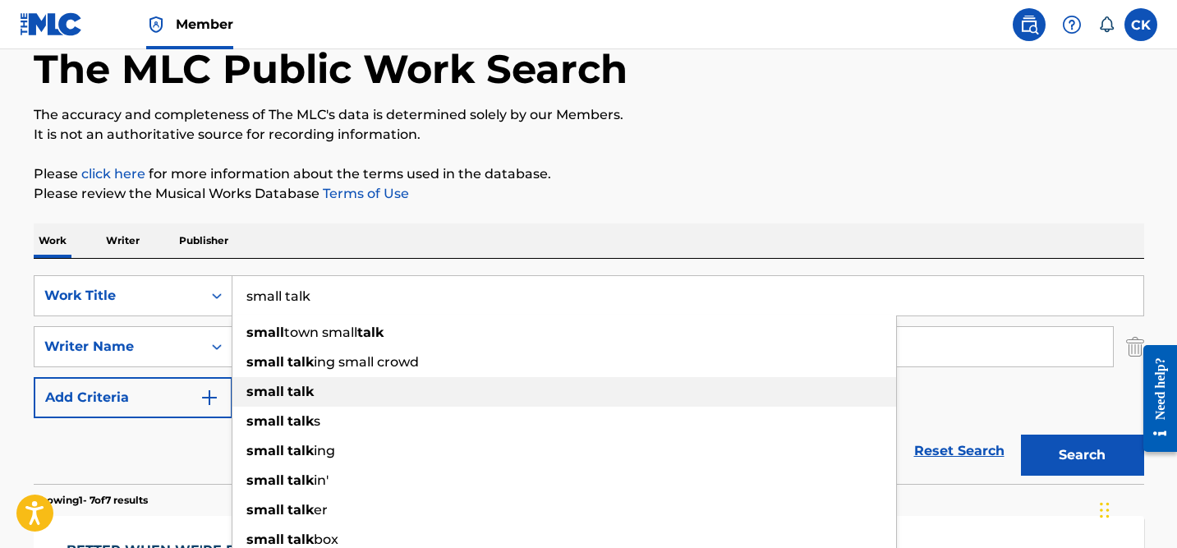
type input "small talk"
click at [340, 386] on div "small talk" at bounding box center [564, 392] width 664 height 30
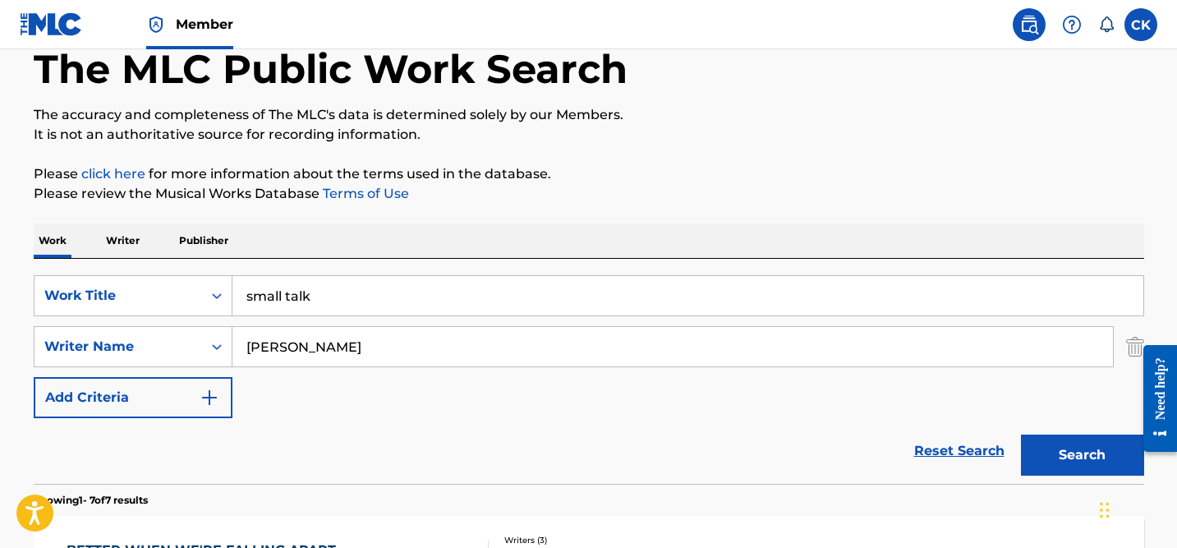
click at [1058, 457] on button "Search" at bounding box center [1082, 454] width 123 height 41
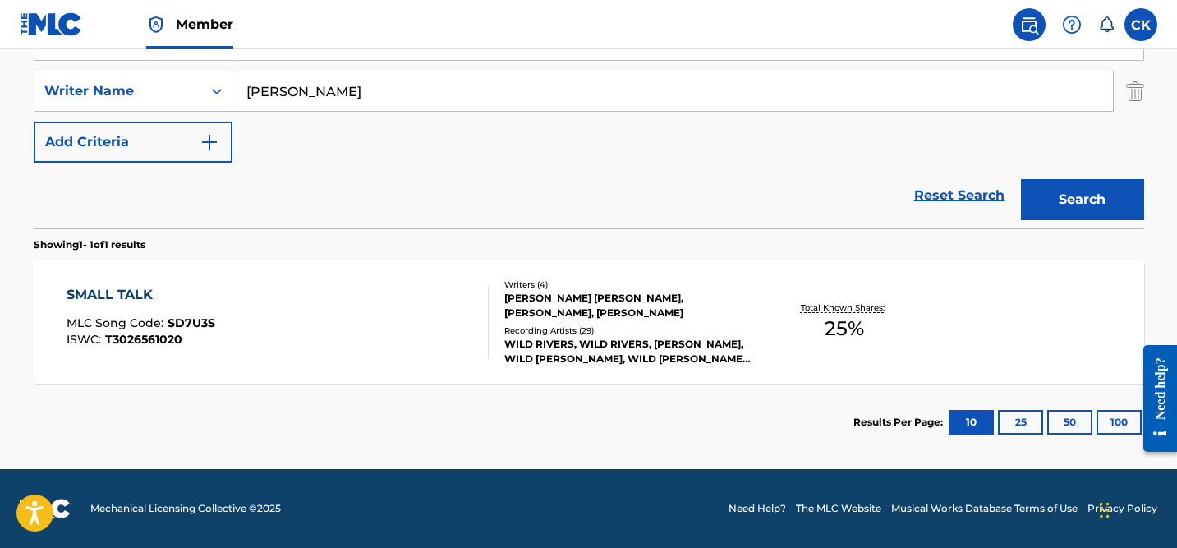
scroll to position [343, 0]
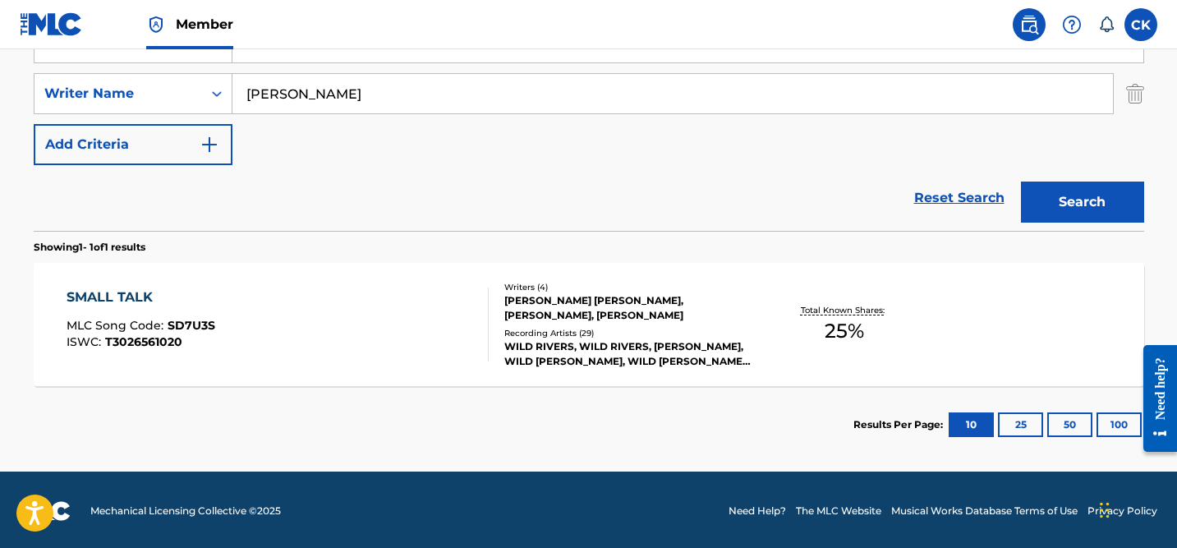
click at [744, 323] on div "Writers ( 4 ) [PERSON_NAME] [PERSON_NAME], [PERSON_NAME], [PERSON_NAME] Recordi…" at bounding box center [621, 325] width 264 height 88
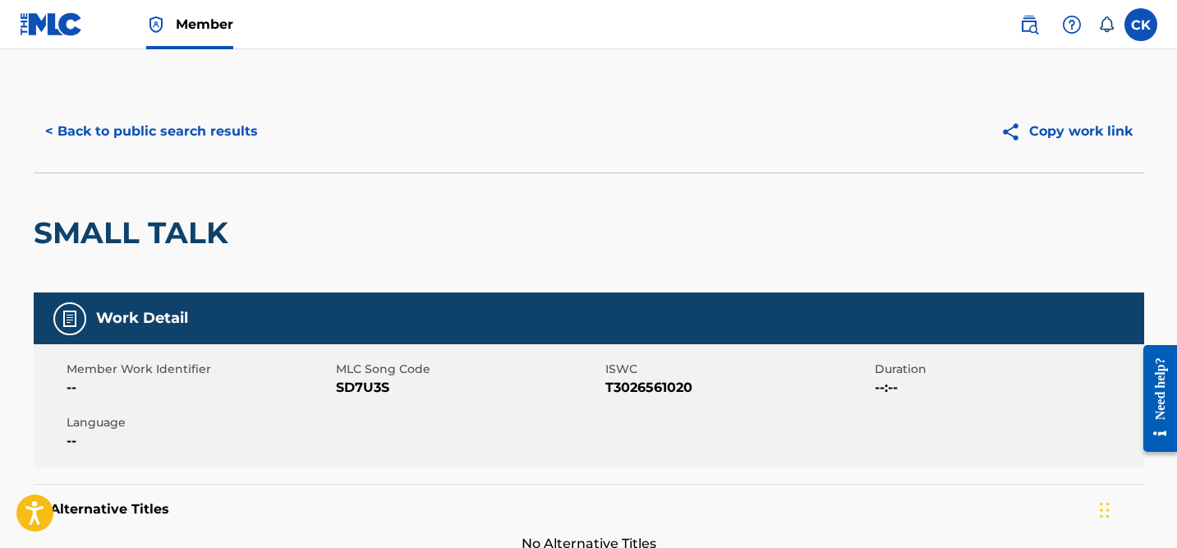
click at [207, 232] on h2 "SMALL TALK" at bounding box center [135, 232] width 203 height 37
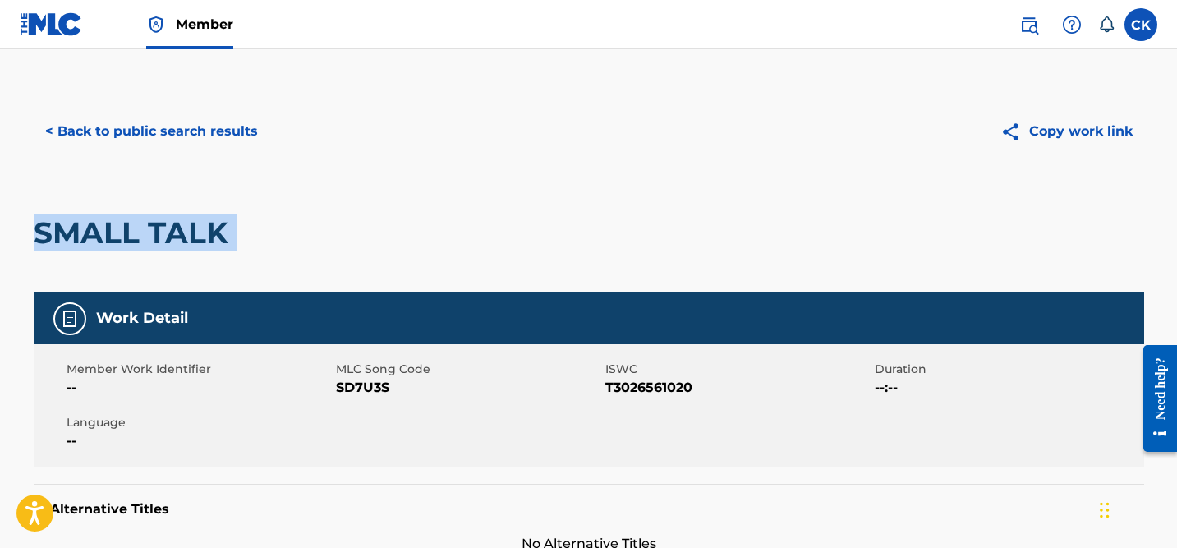
click at [207, 232] on h2 "SMALL TALK" at bounding box center [135, 232] width 203 height 37
copy div "SMALL TALK"
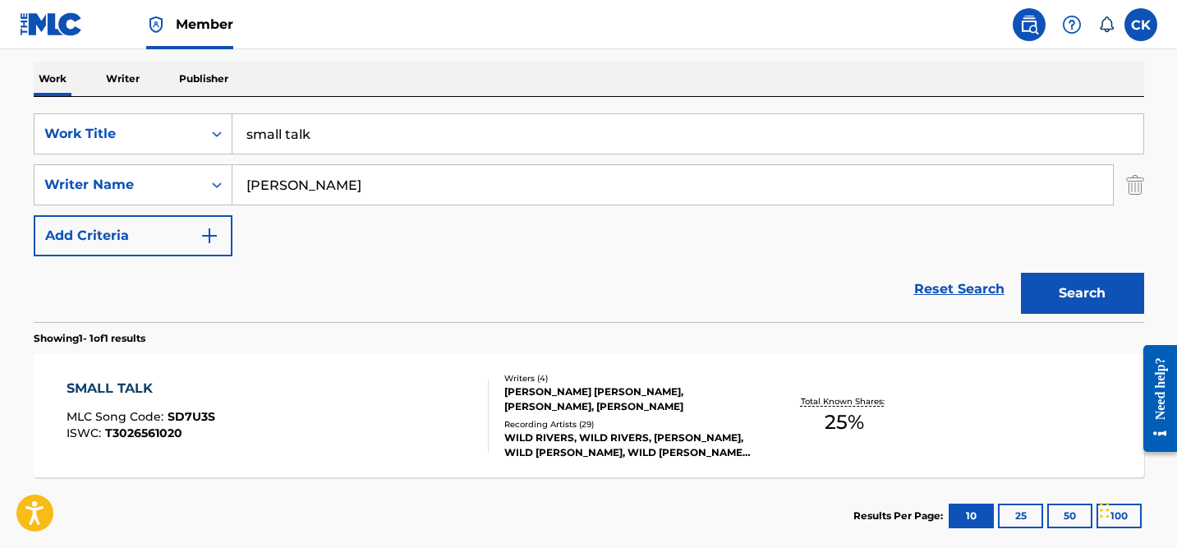
click at [278, 130] on input "small talk" at bounding box center [687, 133] width 911 height 39
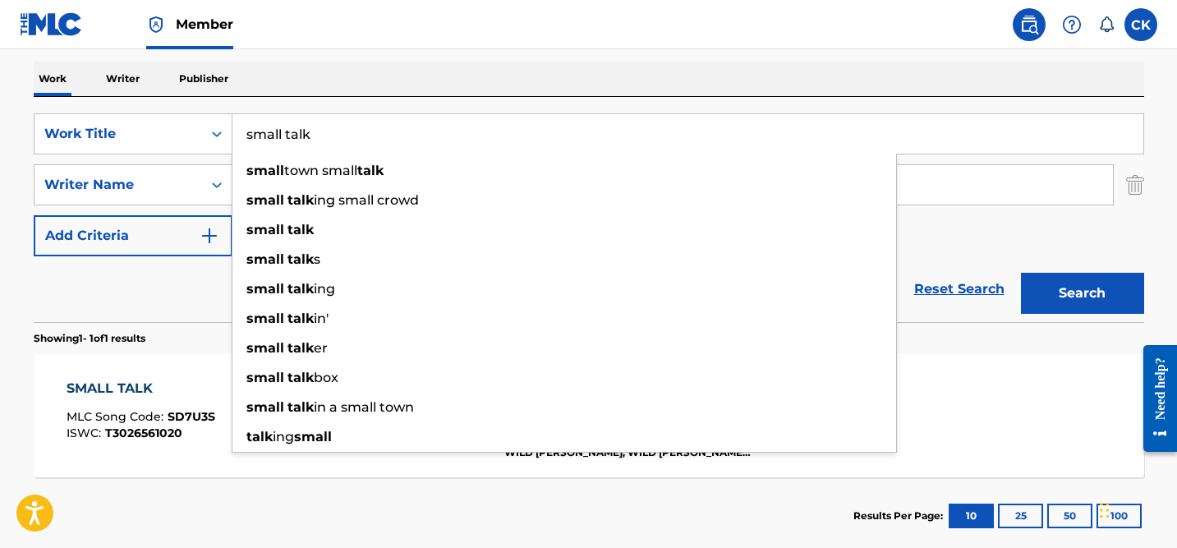
click at [278, 130] on input "small talk" at bounding box center [687, 133] width 911 height 39
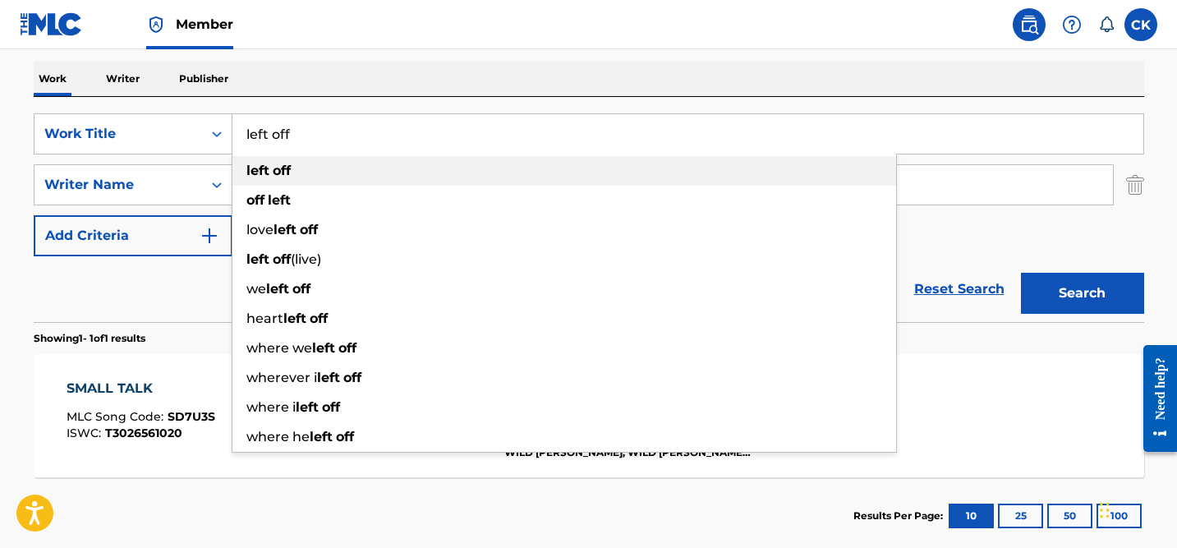
type input "left off"
click at [292, 171] on div "left off" at bounding box center [564, 171] width 664 height 30
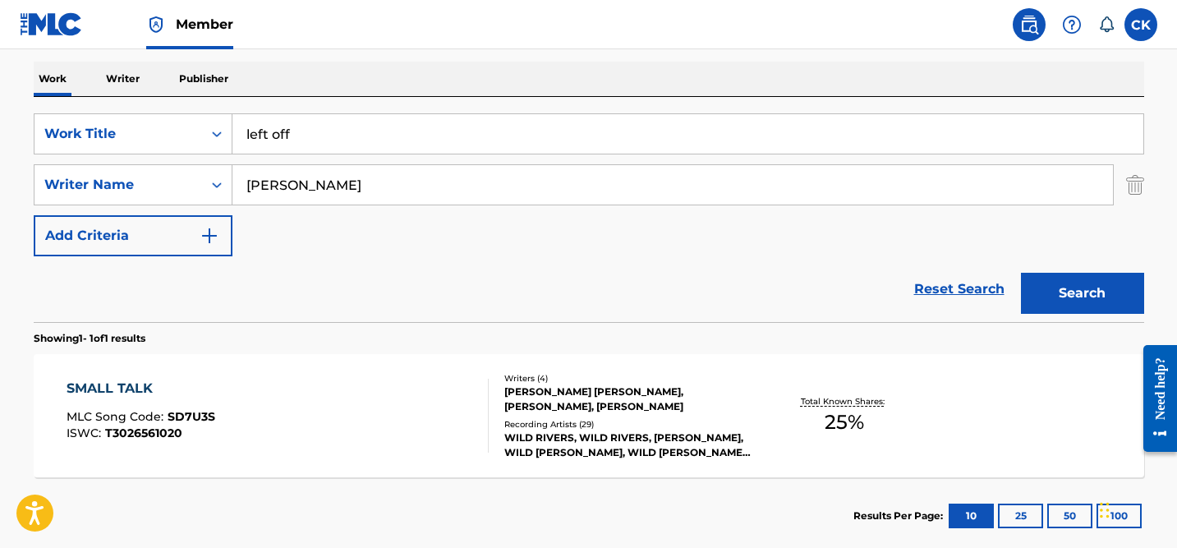
click at [1075, 285] on button "Search" at bounding box center [1082, 293] width 123 height 41
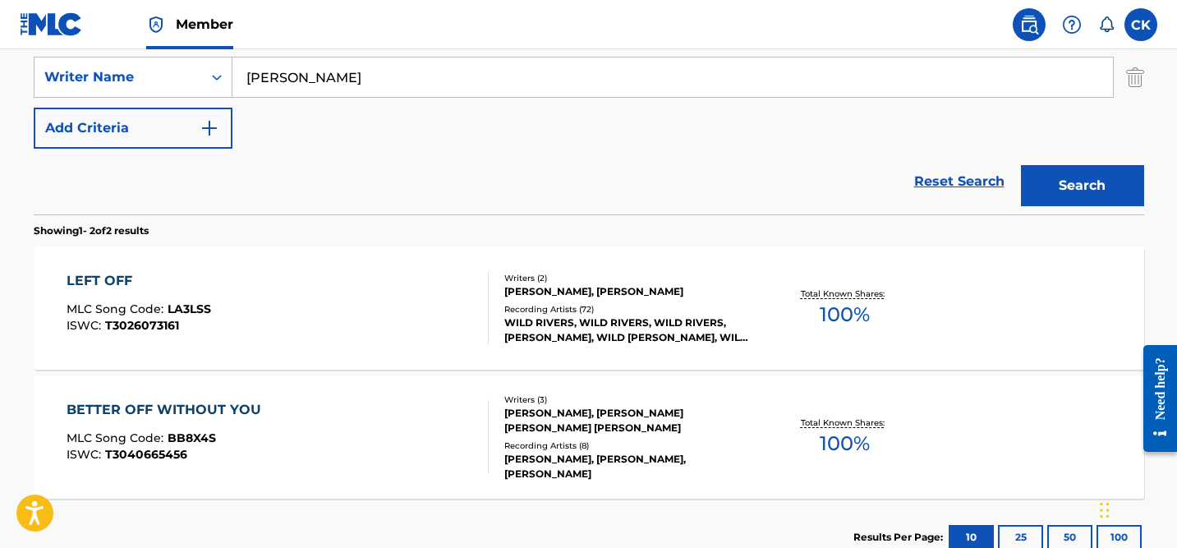
scroll to position [362, 0]
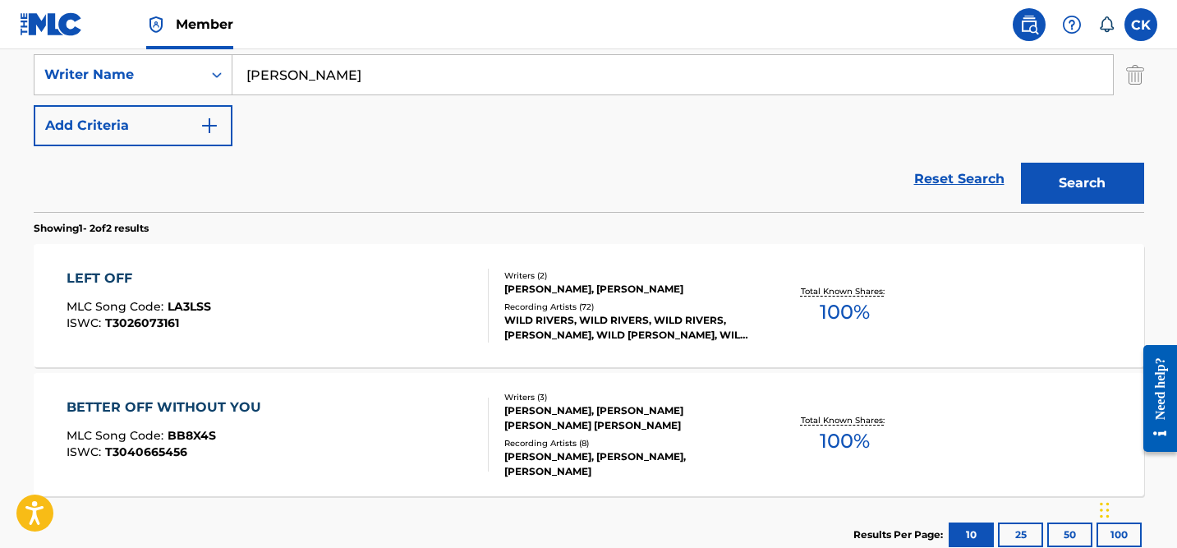
click at [452, 302] on div "LEFT OFF MLC Song Code : LA3LSS ISWC : T3026073161" at bounding box center [278, 306] width 422 height 74
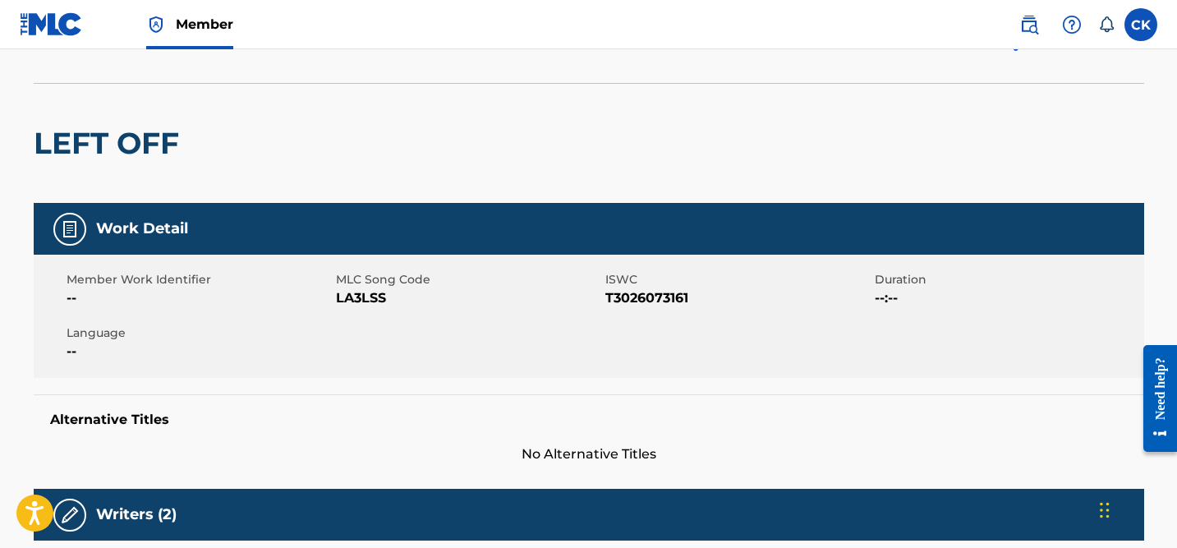
scroll to position [108, 0]
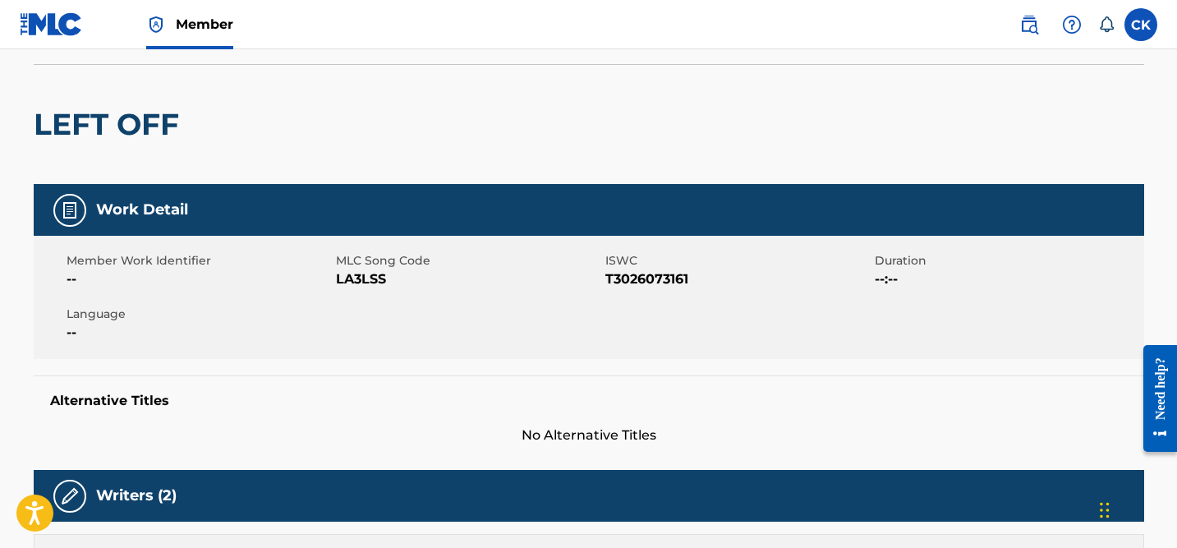
click at [131, 131] on h2 "LEFT OFF" at bounding box center [111, 124] width 154 height 37
copy div "LEFT OFF"
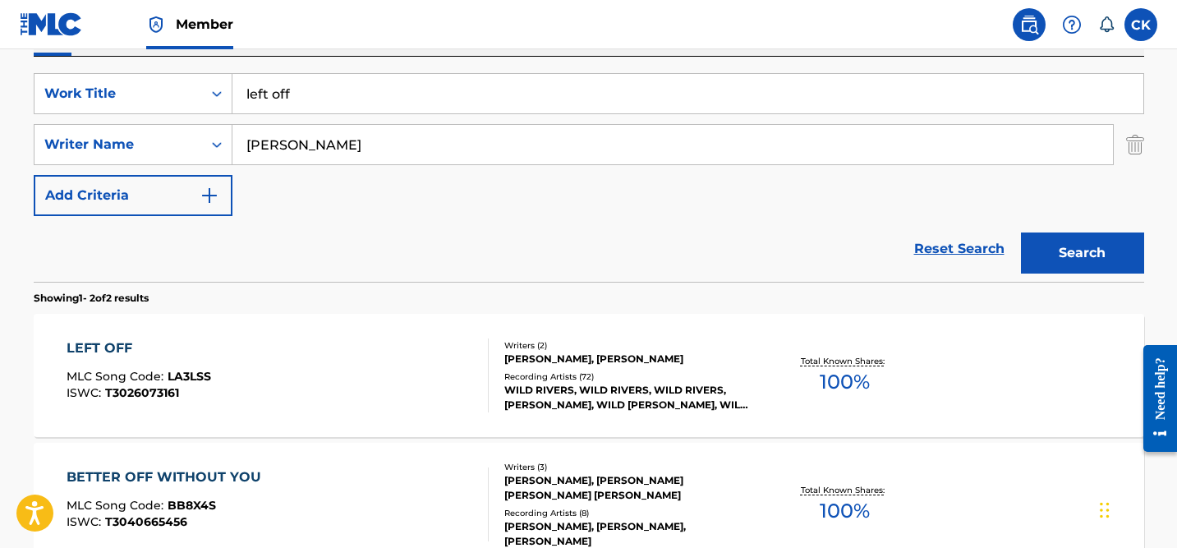
scroll to position [254, 0]
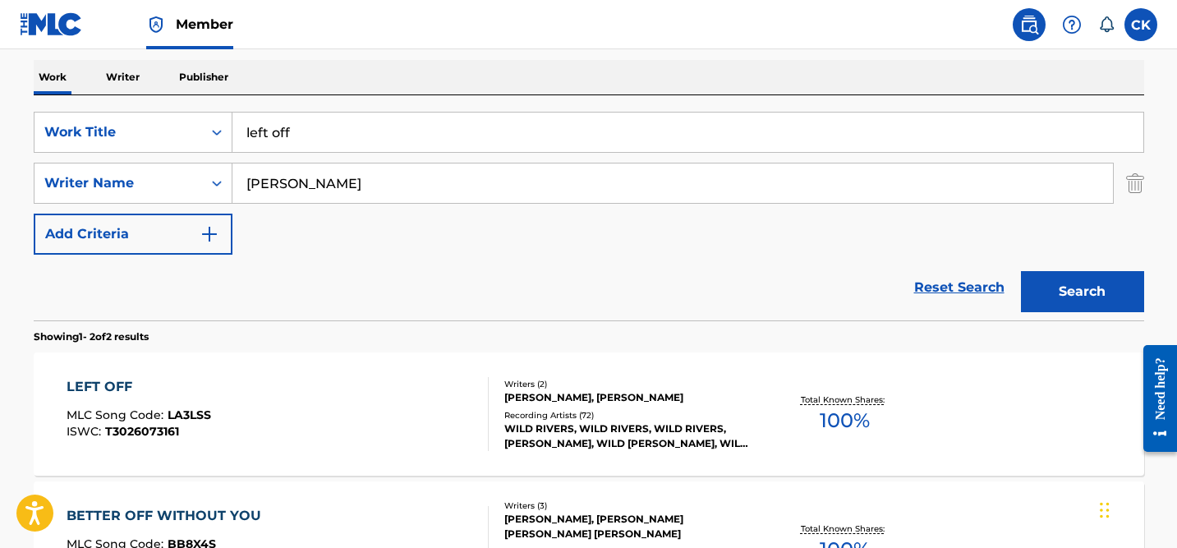
click at [319, 135] on input "left off" at bounding box center [687, 132] width 911 height 39
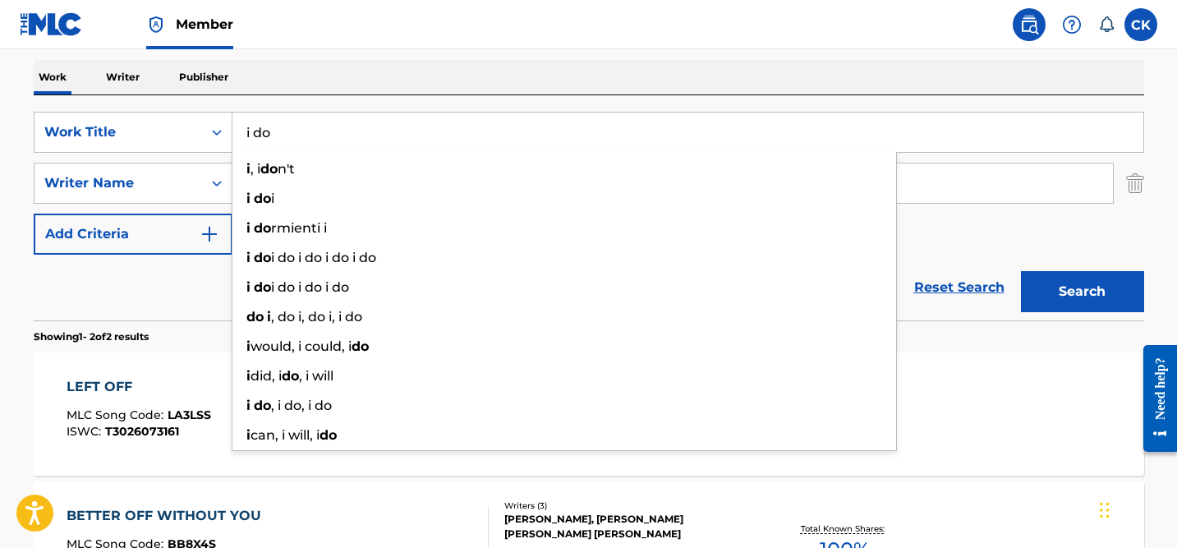
type input "i do"
click at [972, 322] on section "Showing 1 - 2 of 2 results" at bounding box center [589, 332] width 1110 height 24
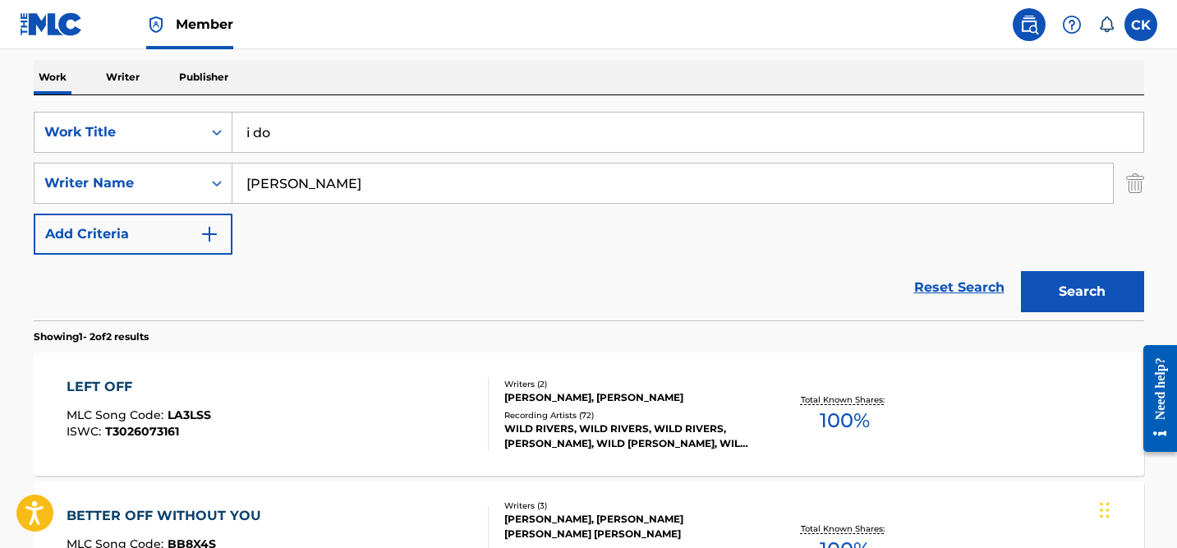
click at [1063, 283] on button "Search" at bounding box center [1082, 291] width 123 height 41
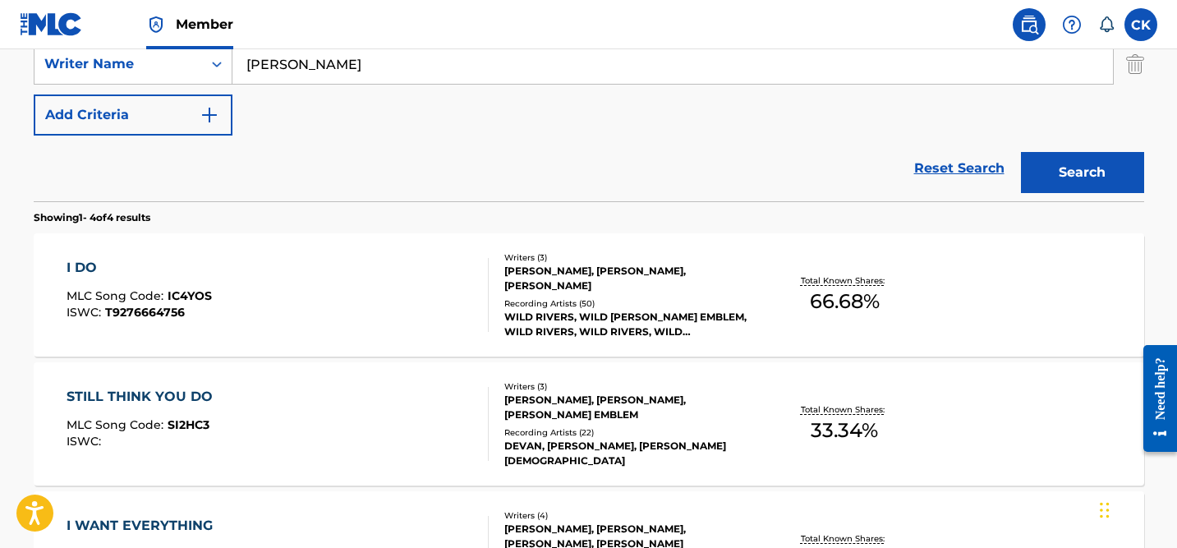
scroll to position [374, 0]
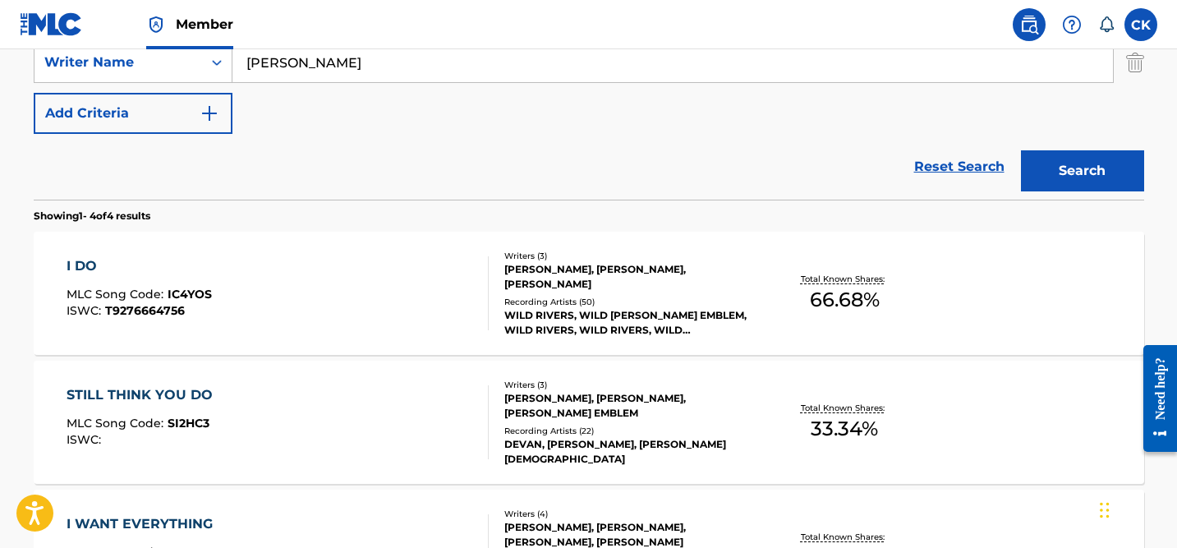
click at [567, 271] on div "[PERSON_NAME], [PERSON_NAME], [PERSON_NAME]" at bounding box center [628, 277] width 248 height 30
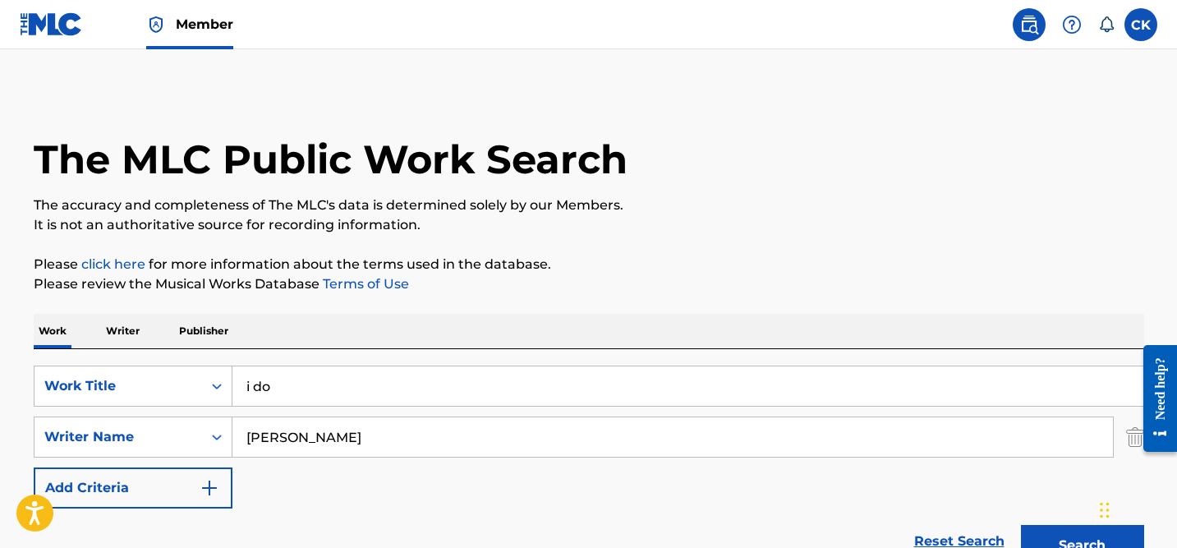
click at [267, 388] on input "i do" at bounding box center [687, 385] width 911 height 39
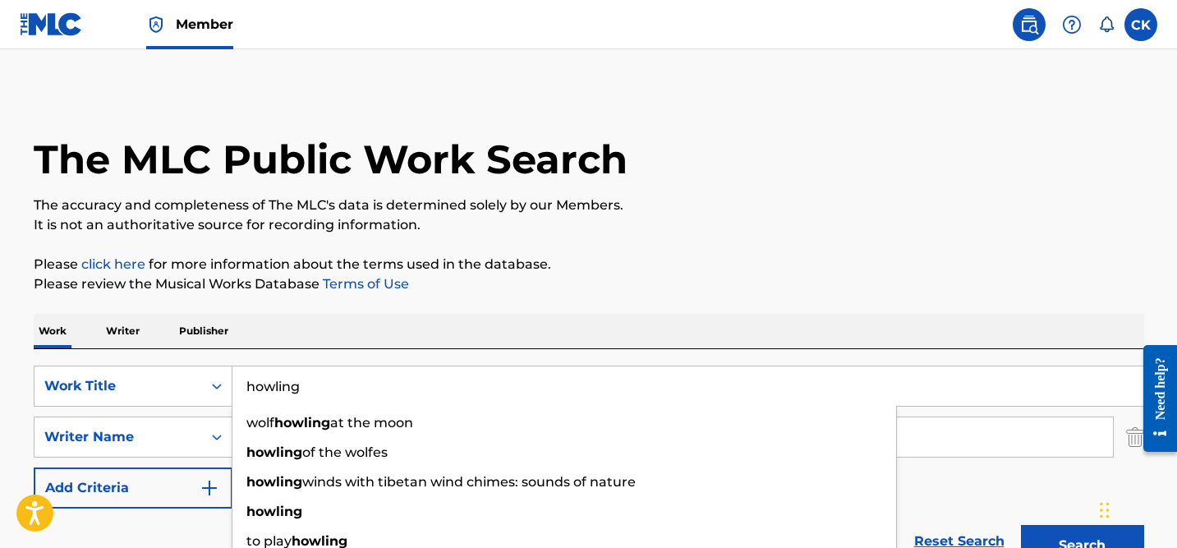
type input "howling"
click at [1021, 525] on button "Search" at bounding box center [1082, 545] width 123 height 41
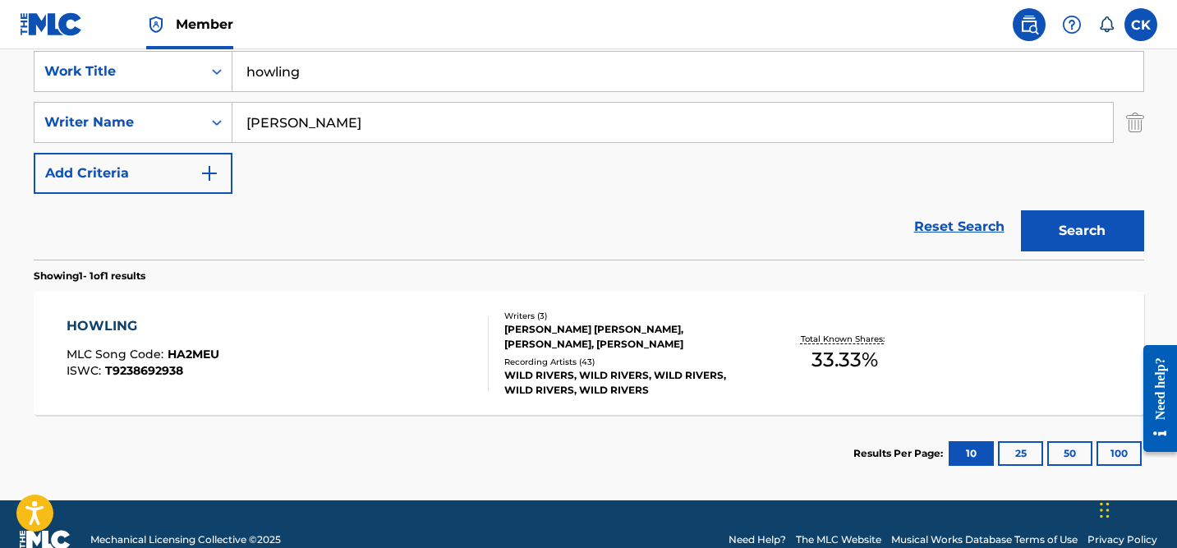
scroll to position [314, 0]
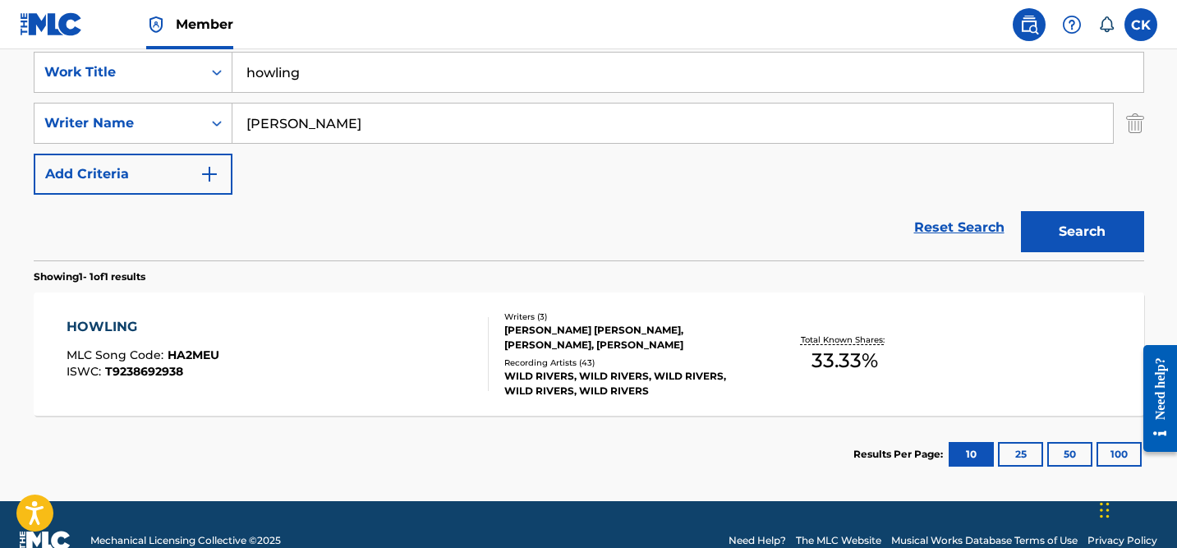
click at [287, 343] on div "HOWLING MLC Song Code : HA2MEU ISWC : T9238692938" at bounding box center [278, 354] width 422 height 74
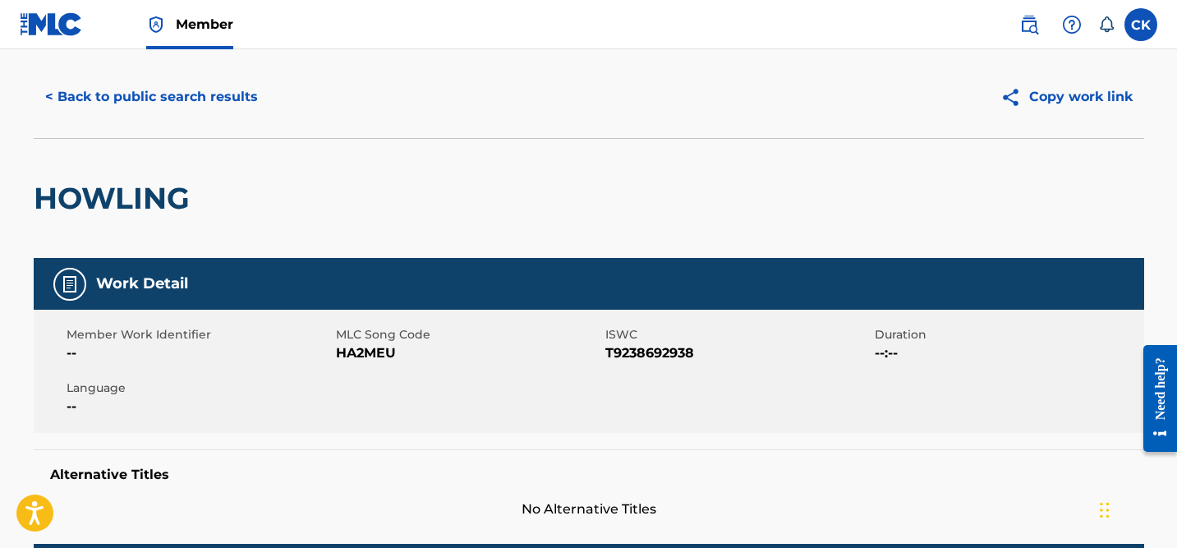
click at [198, 99] on button "< Back to public search results" at bounding box center [152, 96] width 236 height 41
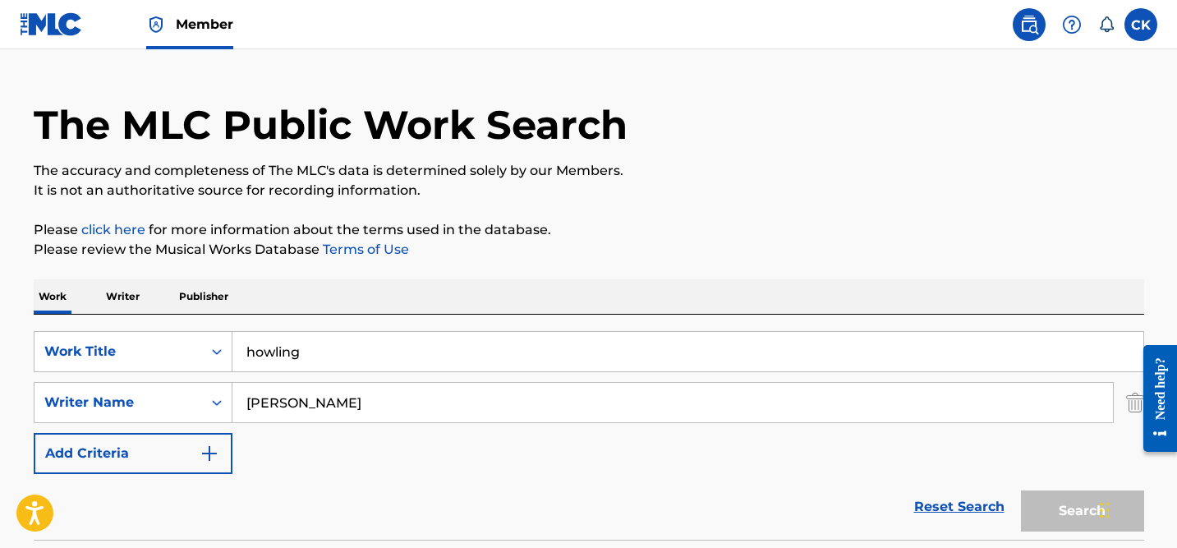
scroll to position [252, 0]
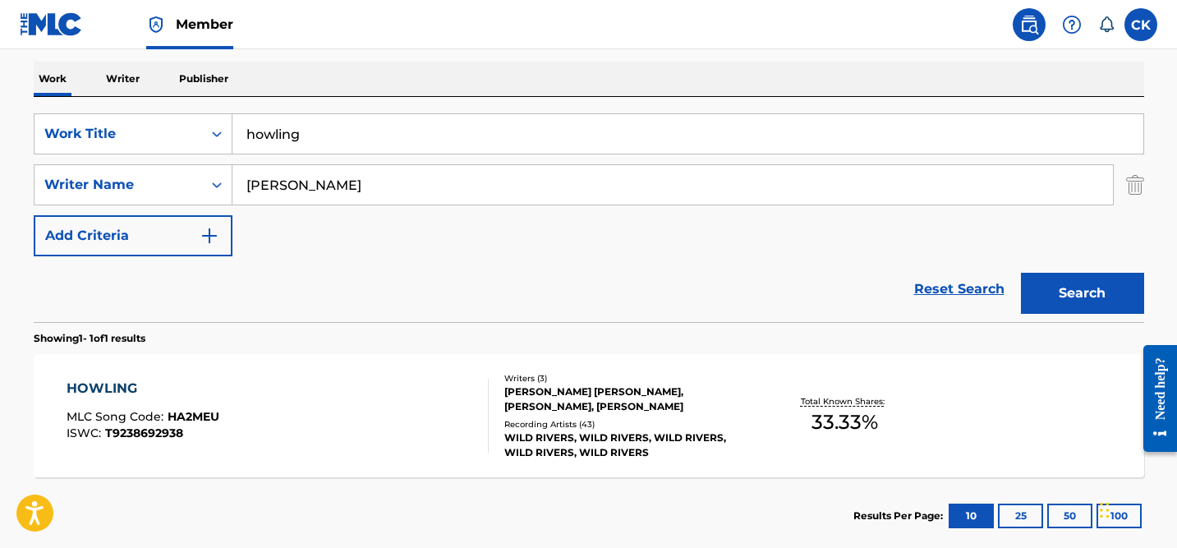
click at [279, 125] on input "howling" at bounding box center [687, 133] width 911 height 39
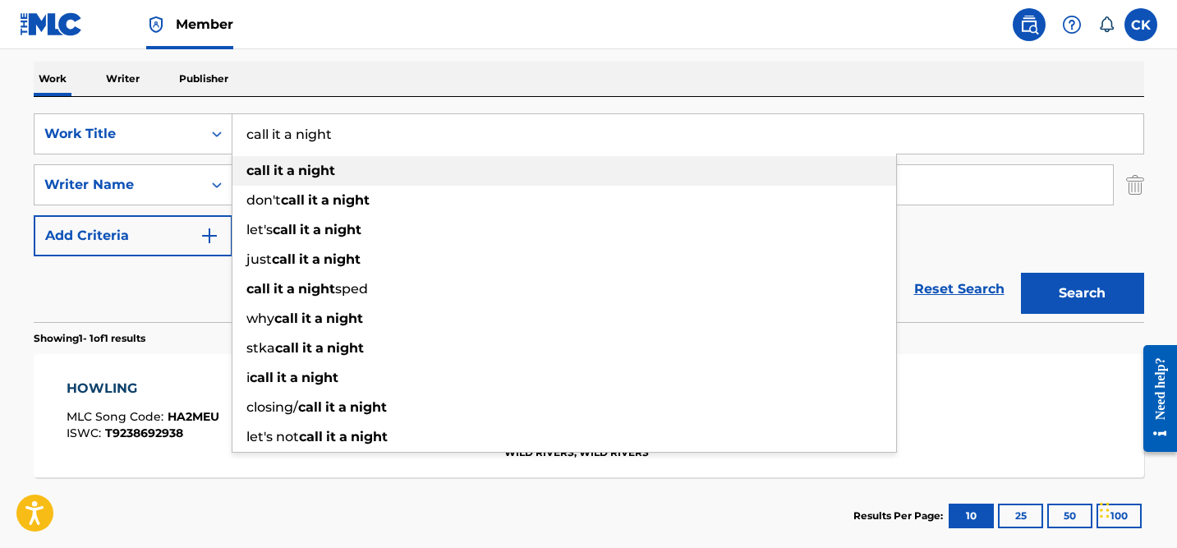
type input "call it a night"
click at [335, 176] on div "call it a night" at bounding box center [564, 171] width 664 height 30
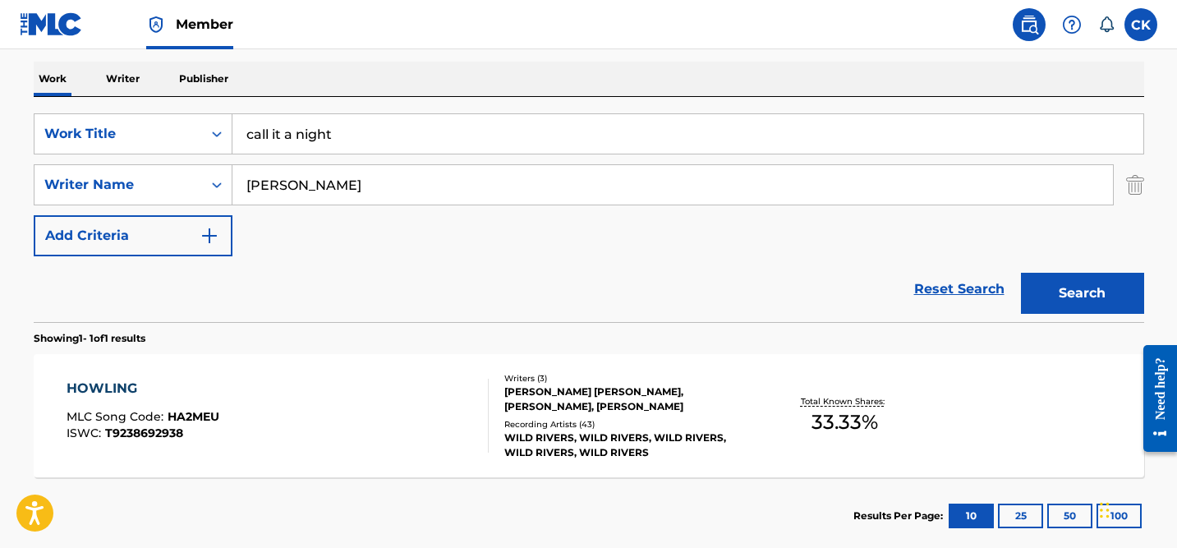
click at [1046, 284] on button "Search" at bounding box center [1082, 293] width 123 height 41
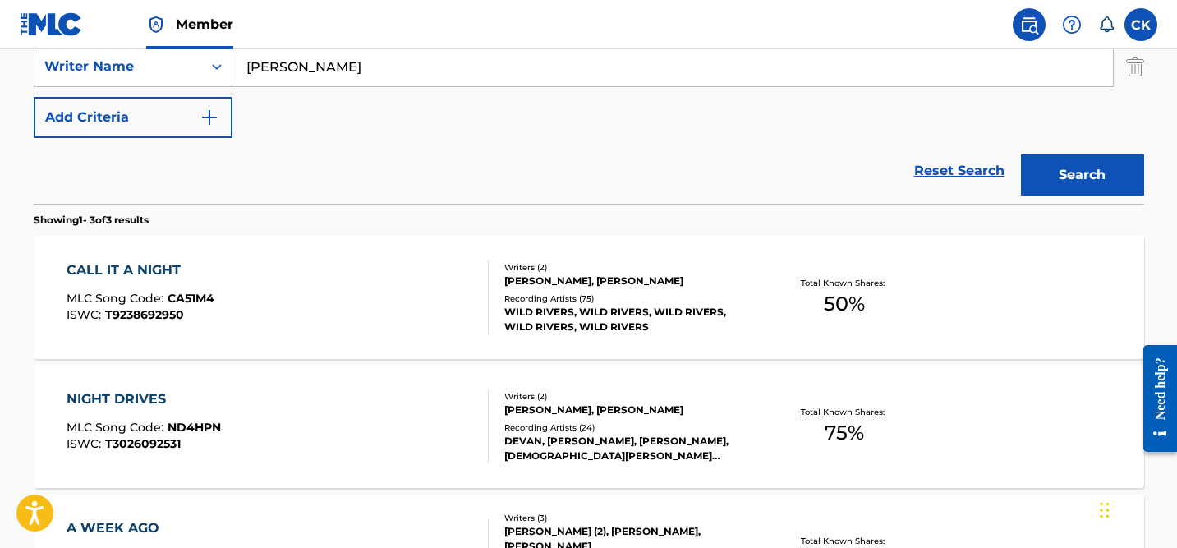
scroll to position [382, 0]
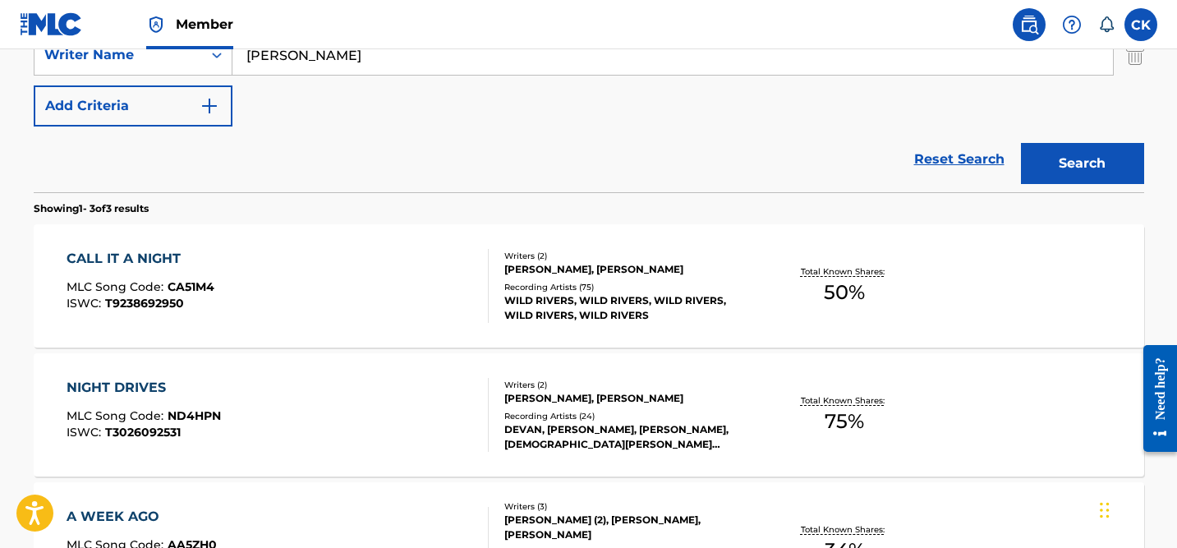
click at [146, 253] on div "CALL IT A NIGHT" at bounding box center [141, 259] width 148 height 20
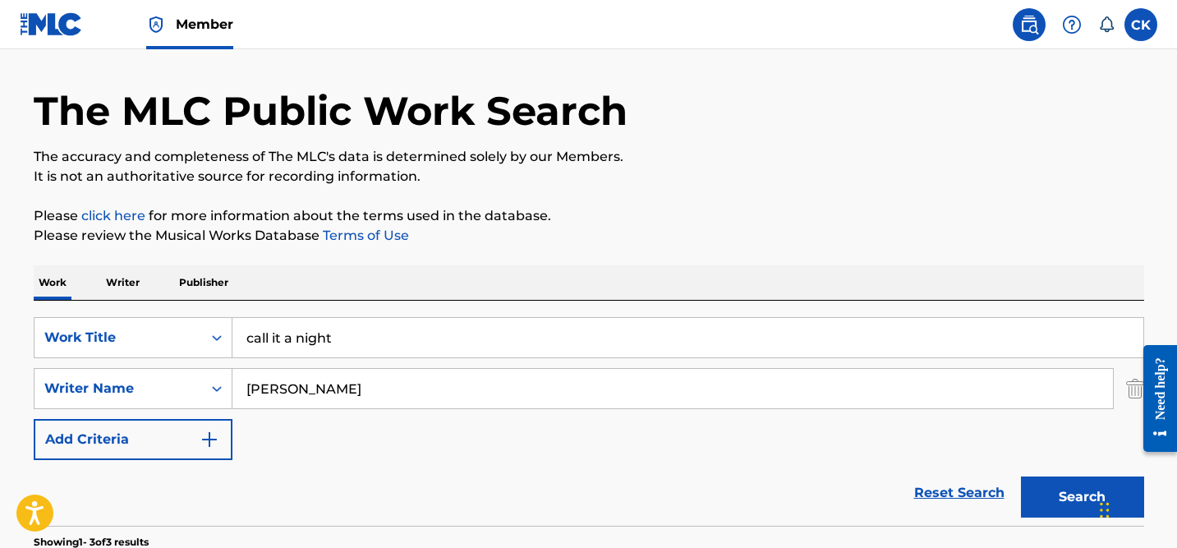
scroll to position [58, 0]
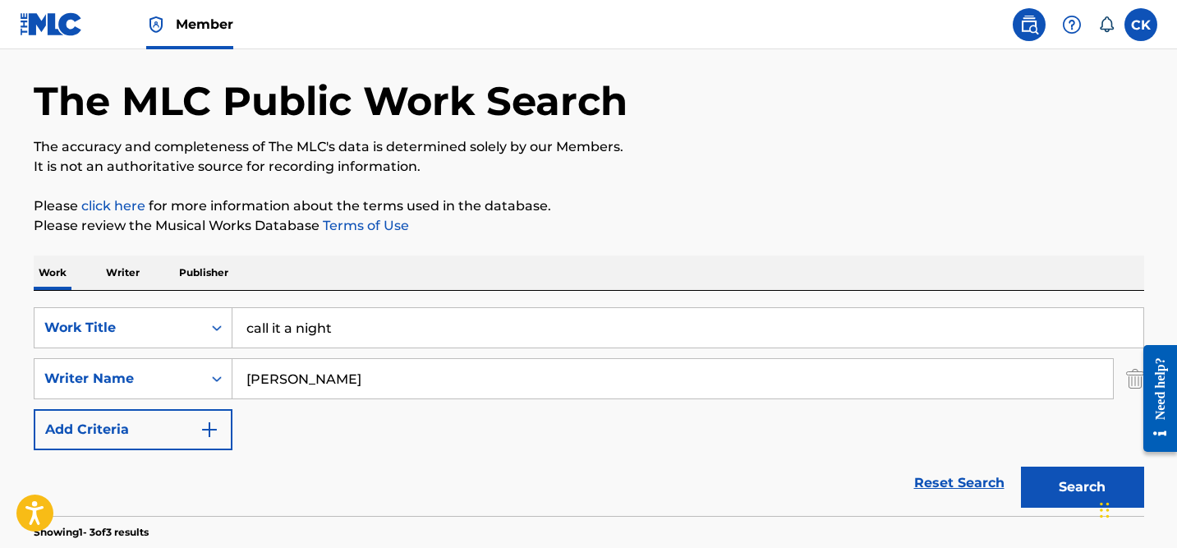
click at [304, 332] on input "call it a night" at bounding box center [687, 327] width 911 height 39
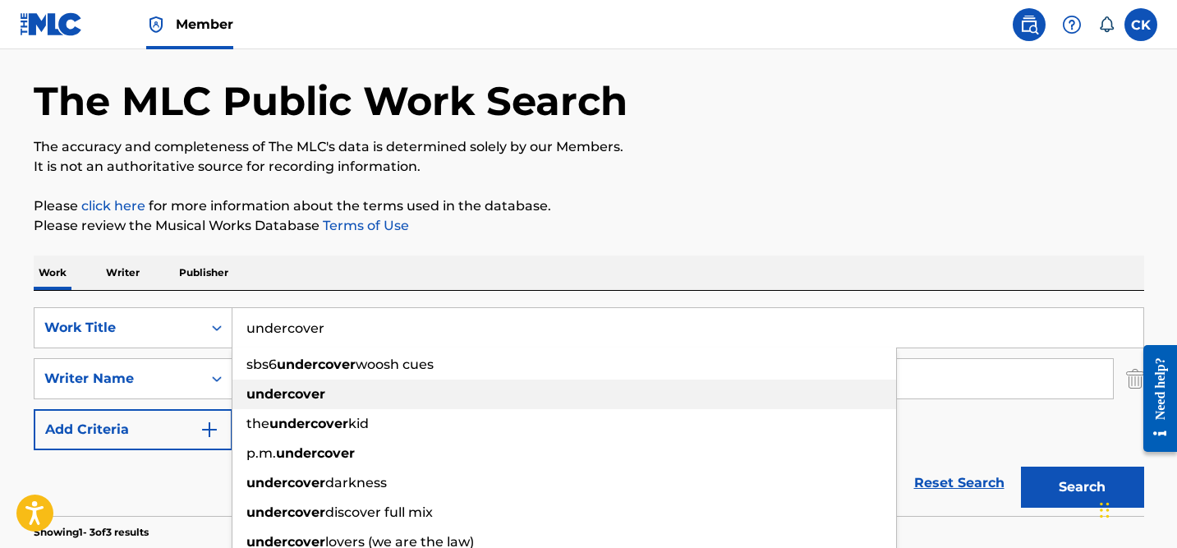
type input "undercover"
click at [311, 391] on strong "undercover" at bounding box center [285, 394] width 79 height 16
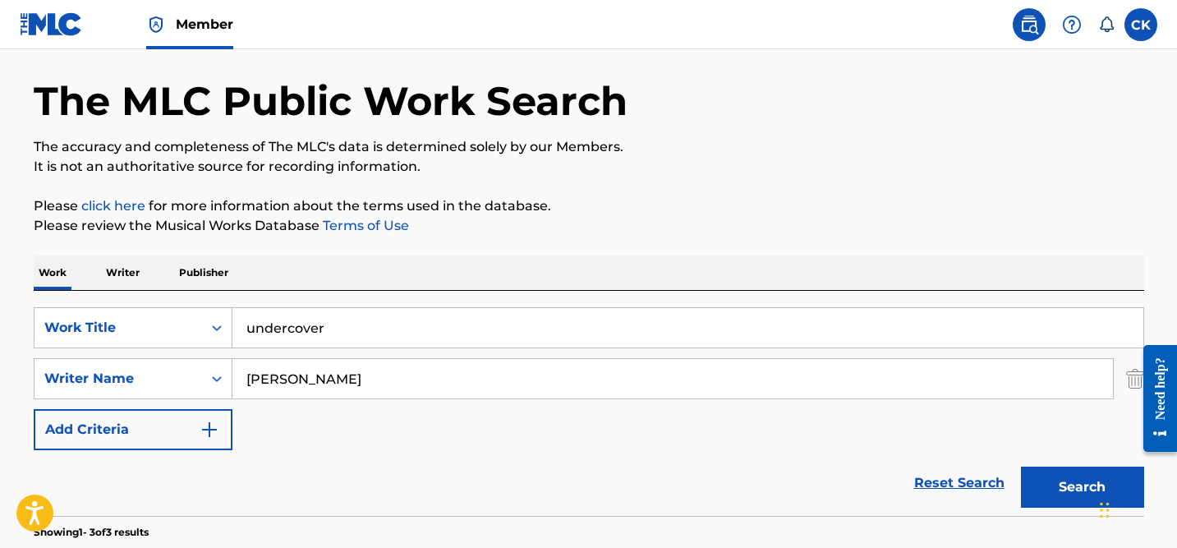
click at [1074, 485] on button "Search" at bounding box center [1082, 486] width 123 height 41
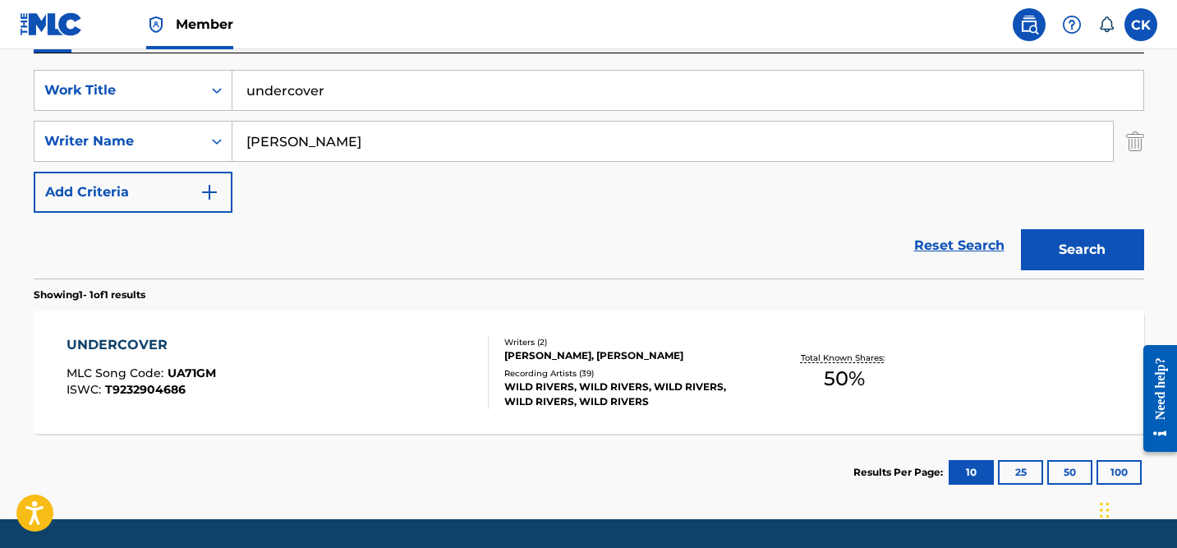
scroll to position [311, 0]
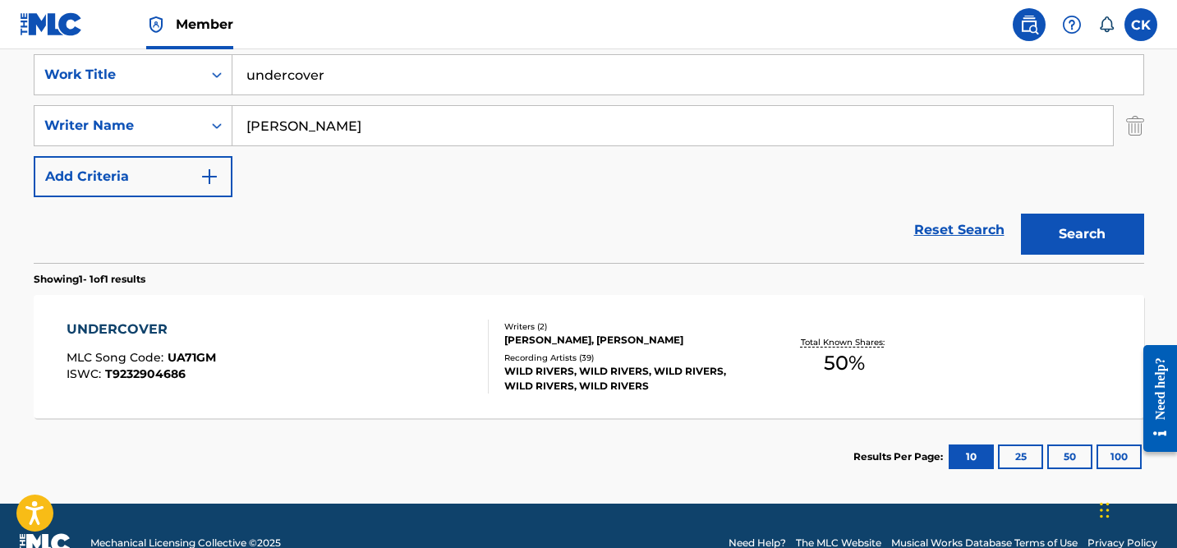
click at [621, 366] on div "WILD RIVERS, WILD RIVERS, WILD RIVERS, WILD RIVERS, WILD RIVERS" at bounding box center [628, 379] width 248 height 30
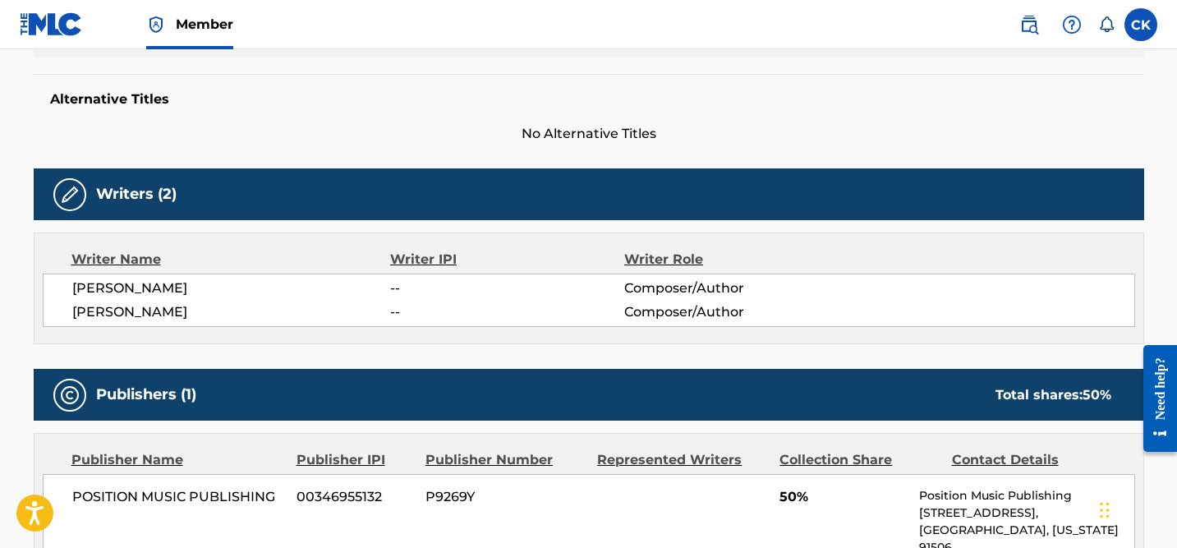
scroll to position [378, 0]
